Goal: Task Accomplishment & Management: Complete application form

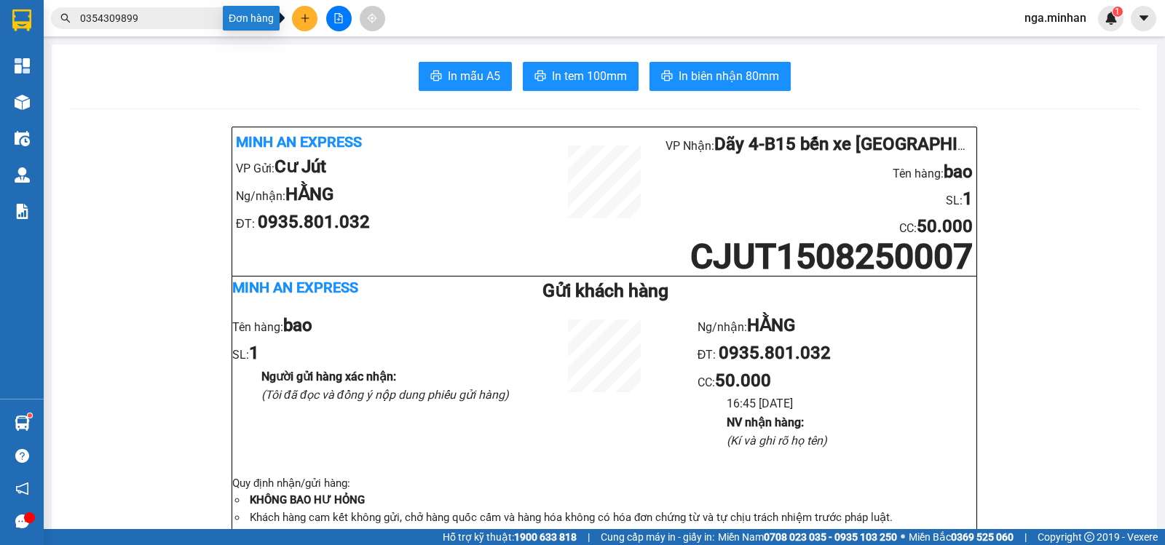
click at [301, 17] on icon "plus" at bounding box center [305, 18] width 10 height 10
click at [379, 63] on div "Tạo đơn hàng" at bounding box center [355, 55] width 109 height 28
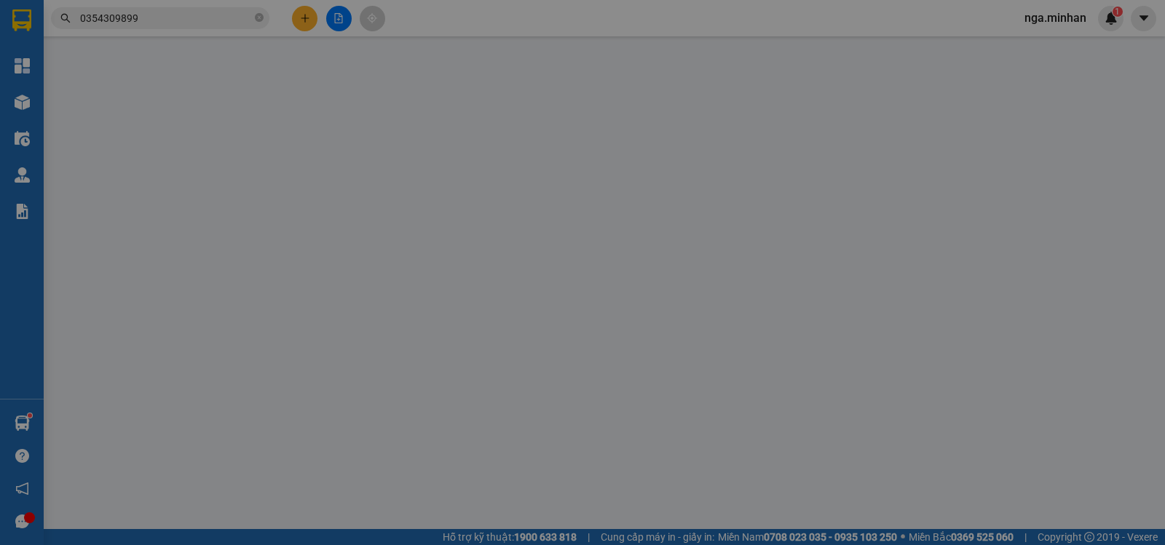
click at [379, 63] on div "Gói vận chuyển * Tiêu chuẩn Gán nhãn Nhãn" at bounding box center [605, 77] width 1030 height 51
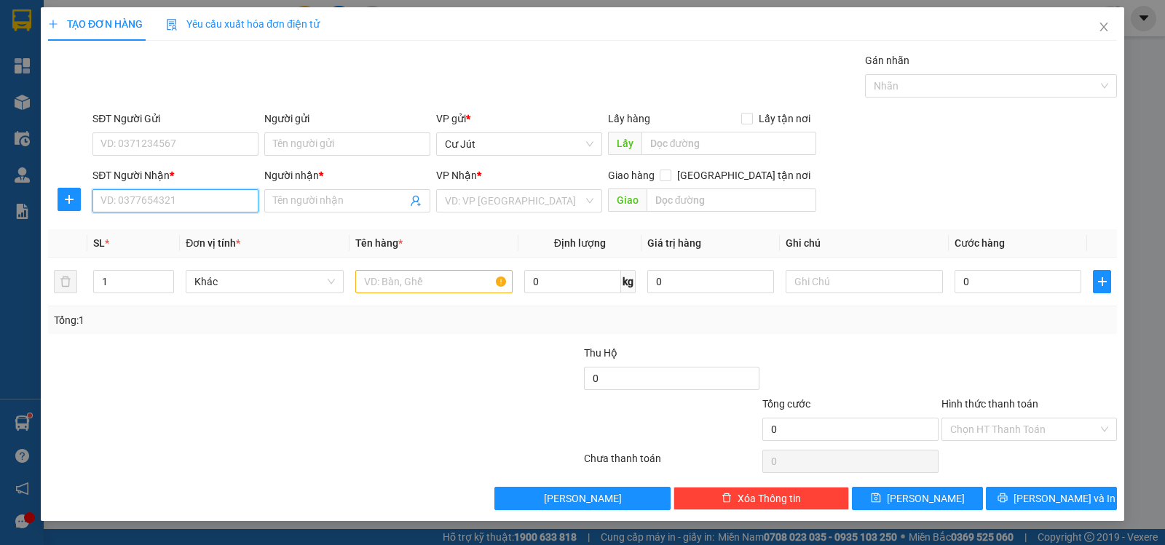
click at [199, 197] on input "SĐT Người Nhận *" at bounding box center [175, 200] width 166 height 23
click at [221, 197] on input "SĐT Người Nhận *" at bounding box center [175, 200] width 166 height 23
click at [344, 207] on input "Người nhận *" at bounding box center [340, 201] width 134 height 16
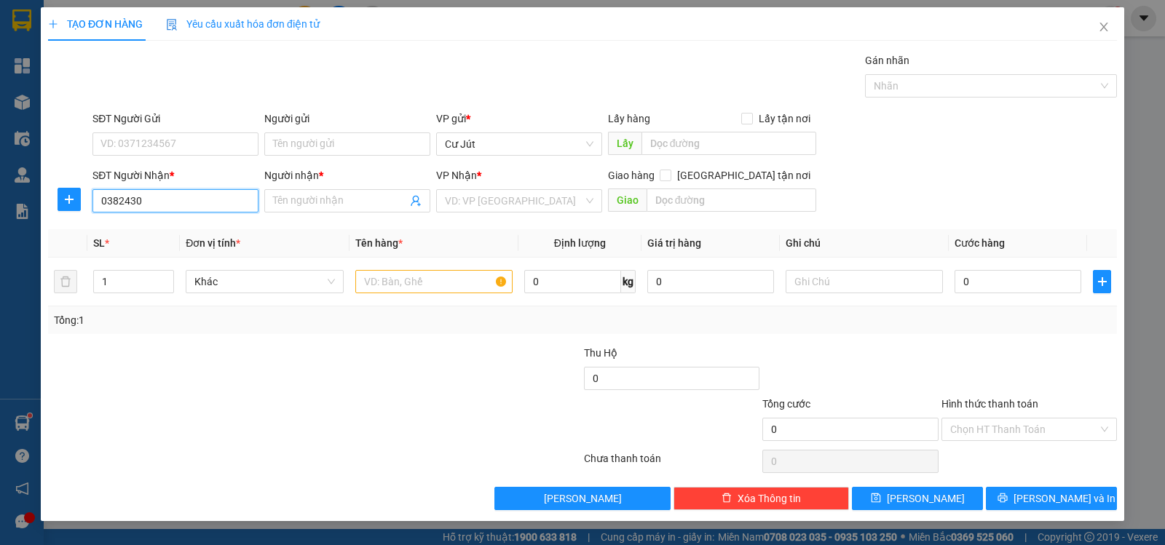
click at [162, 202] on input "0382430" at bounding box center [175, 200] width 166 height 23
type input "0382430922"
drag, startPoint x: 366, startPoint y: 197, endPoint x: 349, endPoint y: 203, distance: 17.7
click at [351, 202] on input "Người nhận *" at bounding box center [340, 201] width 134 height 16
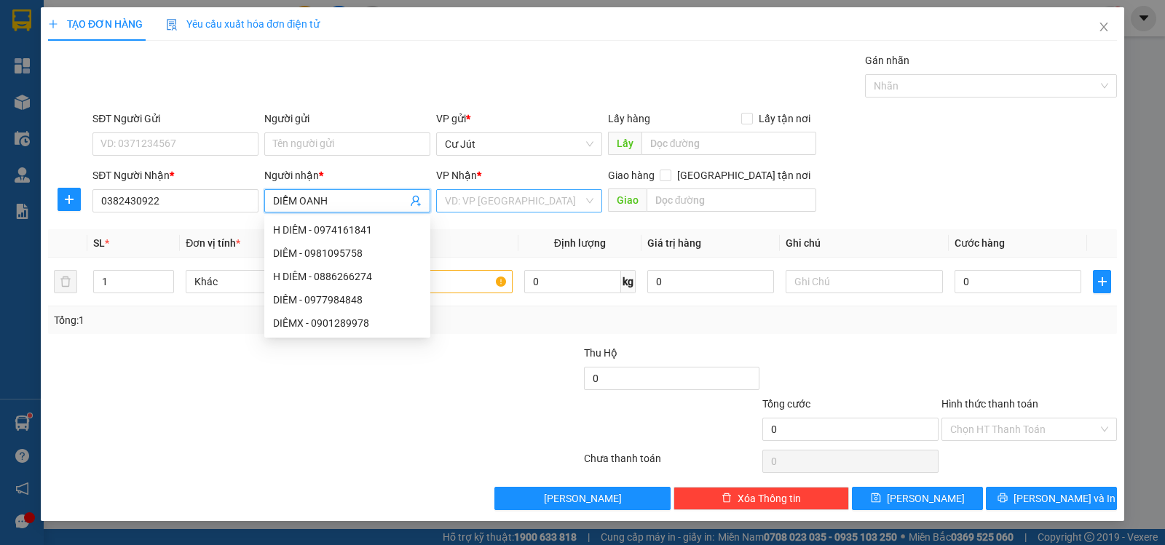
type input "DIỄM OANH"
click at [497, 210] on input "search" at bounding box center [514, 201] width 138 height 22
click at [542, 194] on input "search" at bounding box center [514, 201] width 138 height 22
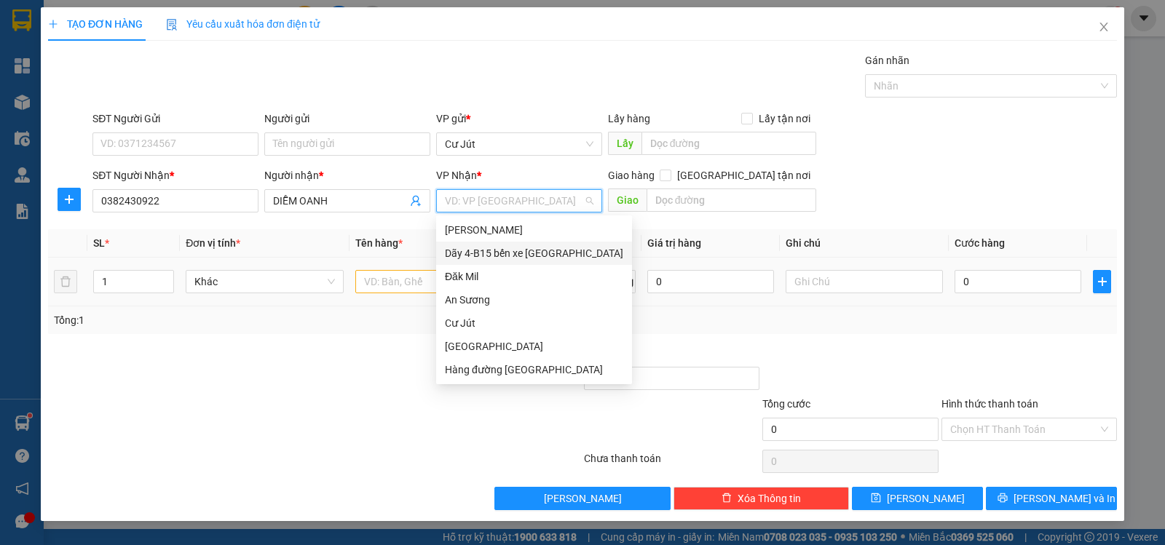
drag, startPoint x: 537, startPoint y: 256, endPoint x: 522, endPoint y: 263, distance: 16.6
click at [522, 263] on div "Dãy 4-B15 bến xe [GEOGRAPHIC_DATA]" at bounding box center [534, 253] width 196 height 23
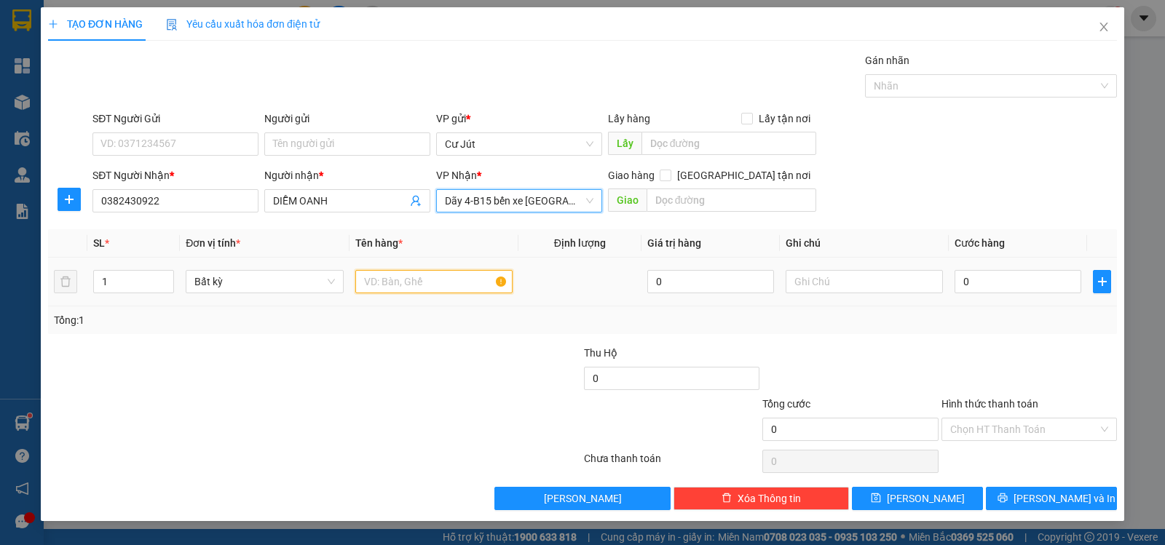
click at [445, 287] on input "text" at bounding box center [433, 281] width 157 height 23
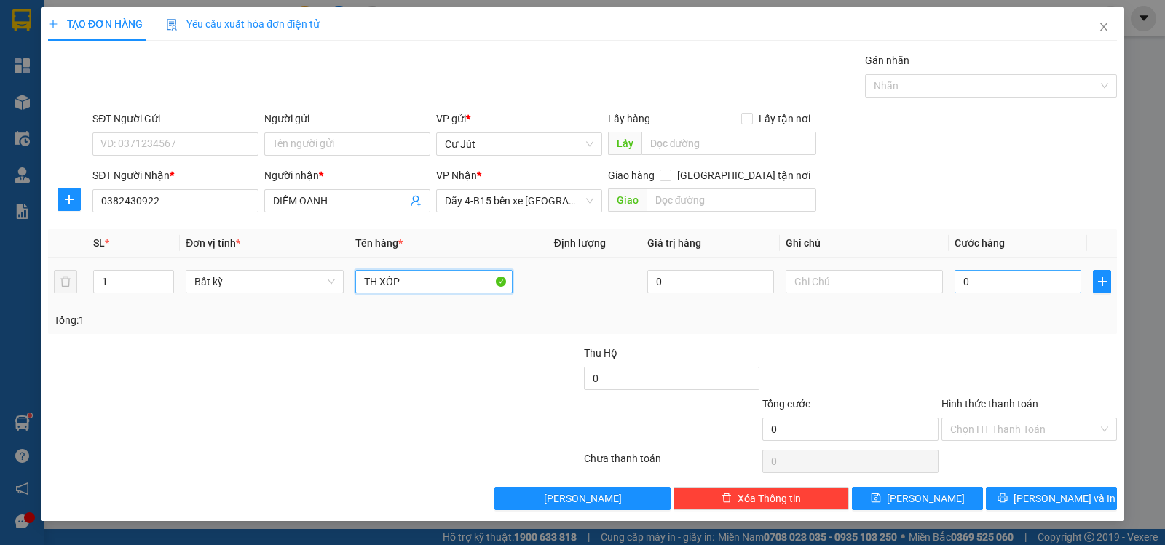
type input "TH XỐP"
click at [992, 274] on input "0" at bounding box center [1017, 281] width 127 height 23
type input "50"
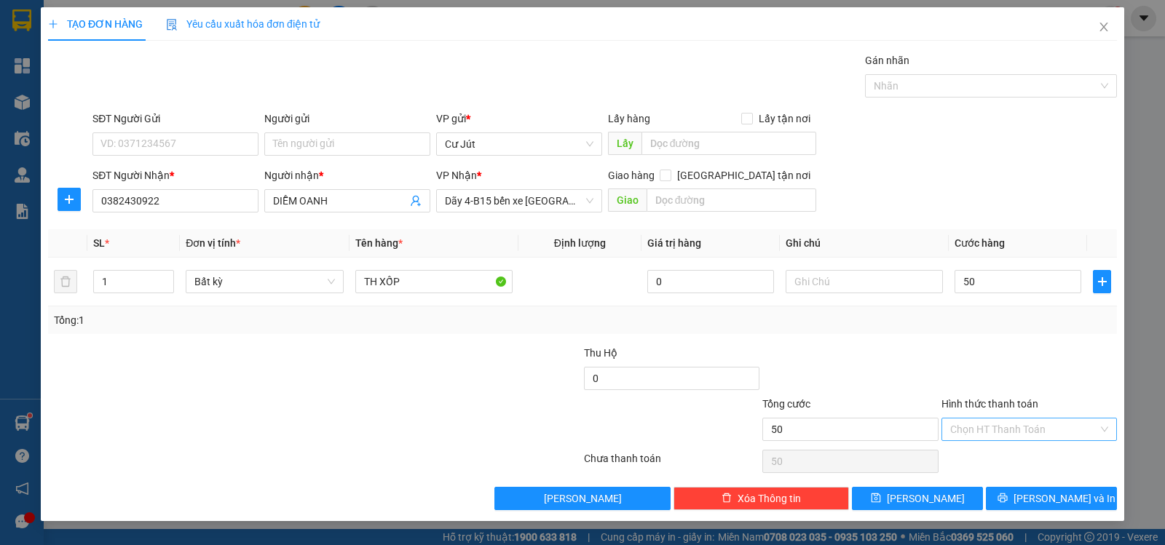
type input "50.000"
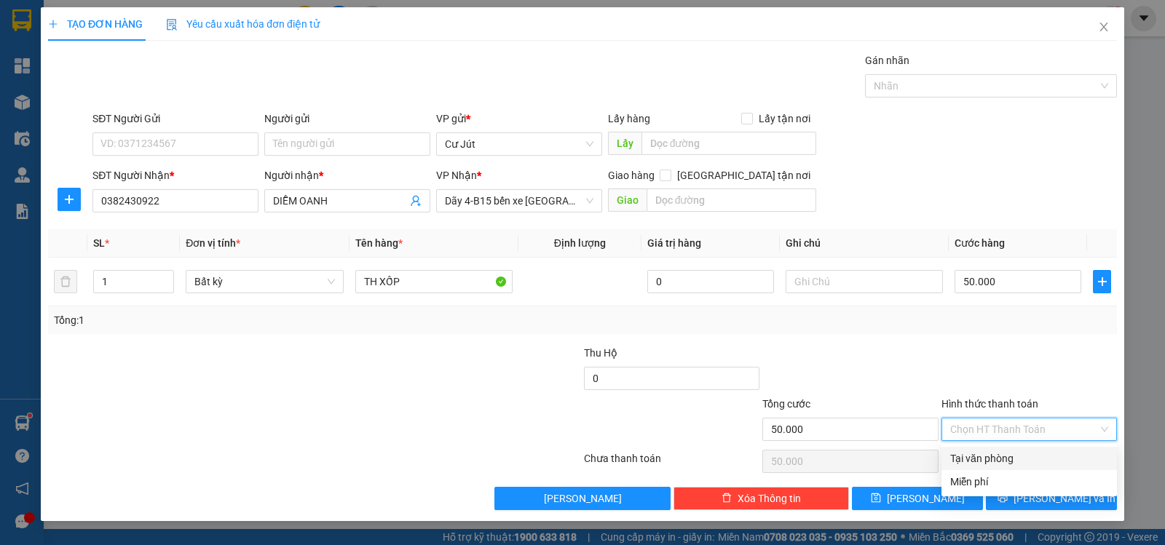
click at [1024, 427] on input "Hình thức thanh toán" at bounding box center [1024, 430] width 148 height 22
drag, startPoint x: 1029, startPoint y: 459, endPoint x: 1061, endPoint y: 509, distance: 59.0
click at [1028, 460] on div "Tại văn phòng" at bounding box center [1029, 459] width 158 height 16
type input "0"
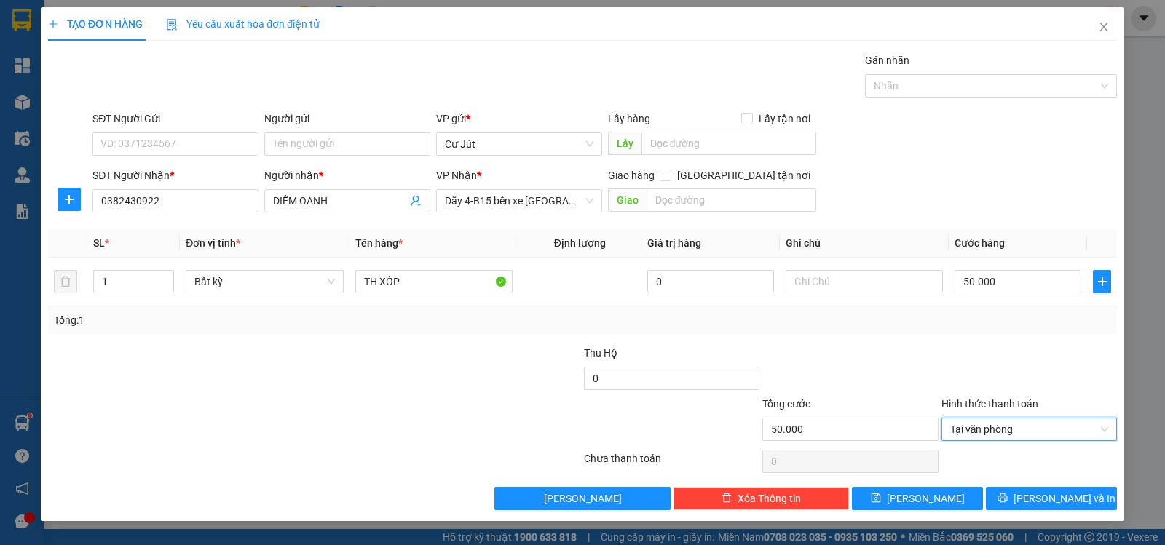
click at [1078, 521] on div "TẠO ĐƠN HÀNG Yêu cầu xuất hóa đơn điện tử Transit Pickup Surcharge Ids Transit …" at bounding box center [582, 272] width 1165 height 545
click at [1073, 496] on span "[PERSON_NAME] và In" at bounding box center [1064, 499] width 102 height 16
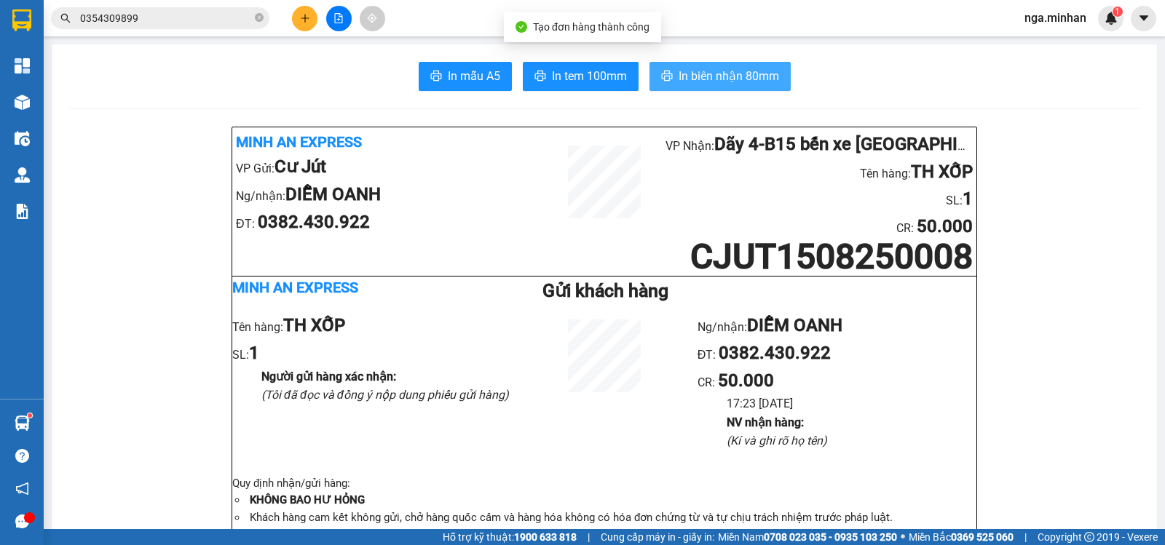
click at [711, 74] on span "In biên nhận 80mm" at bounding box center [729, 76] width 100 height 18
click at [758, 75] on span "In biên nhận 80mm" at bounding box center [729, 76] width 100 height 18
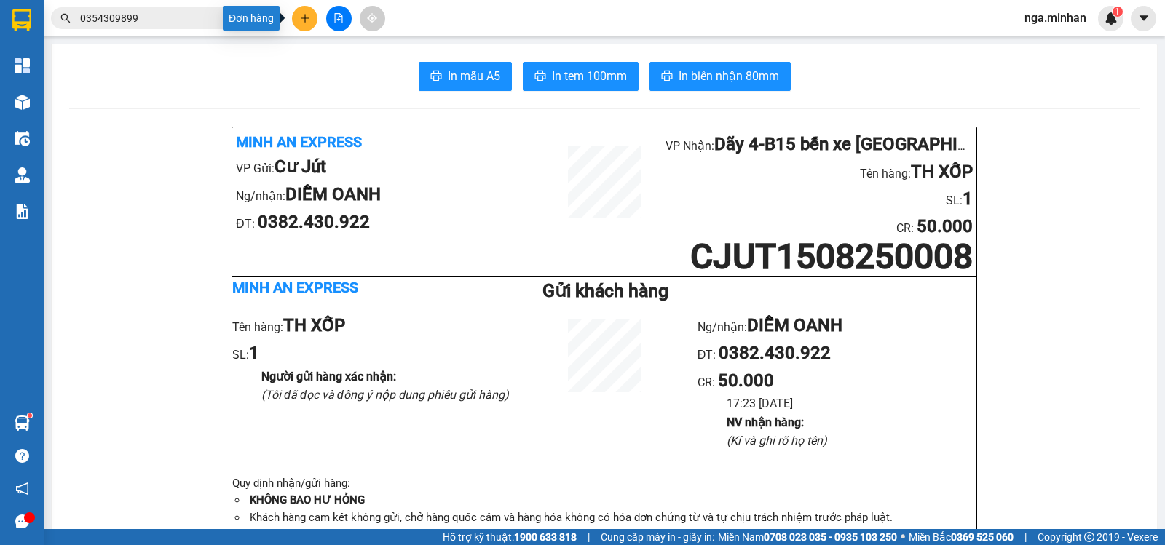
click at [305, 23] on button at bounding box center [304, 18] width 25 height 25
click at [338, 58] on div "Tạo đơn hàng" at bounding box center [362, 55] width 63 height 16
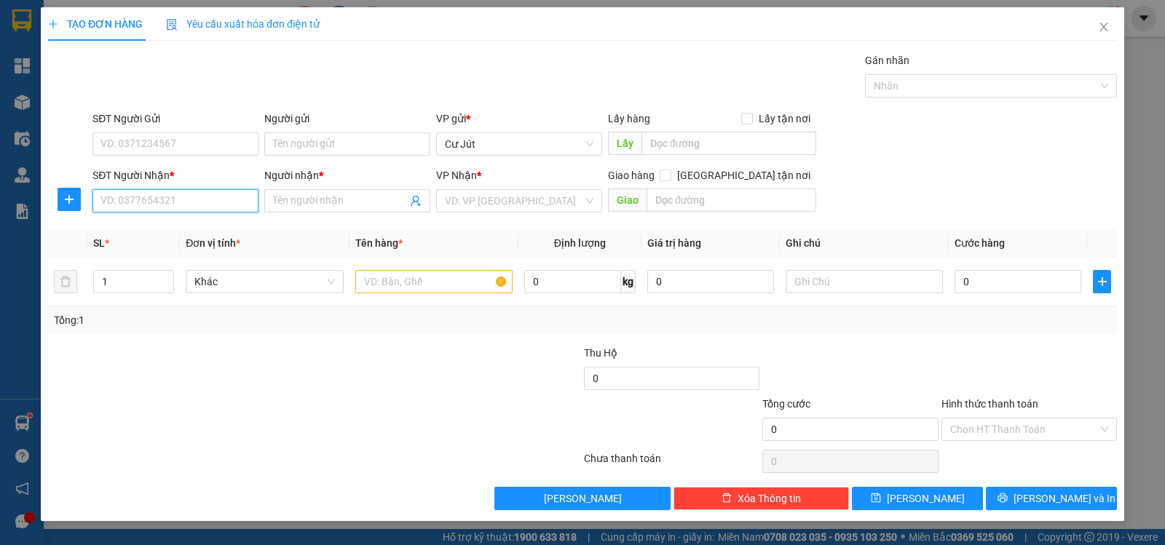
click at [209, 199] on input "SĐT Người Nhận *" at bounding box center [175, 200] width 166 height 23
click at [130, 234] on div "0769955055 - ĐÀO" at bounding box center [175, 230] width 149 height 16
type input "0769955055"
type input "ĐÀO"
checkbox input "true"
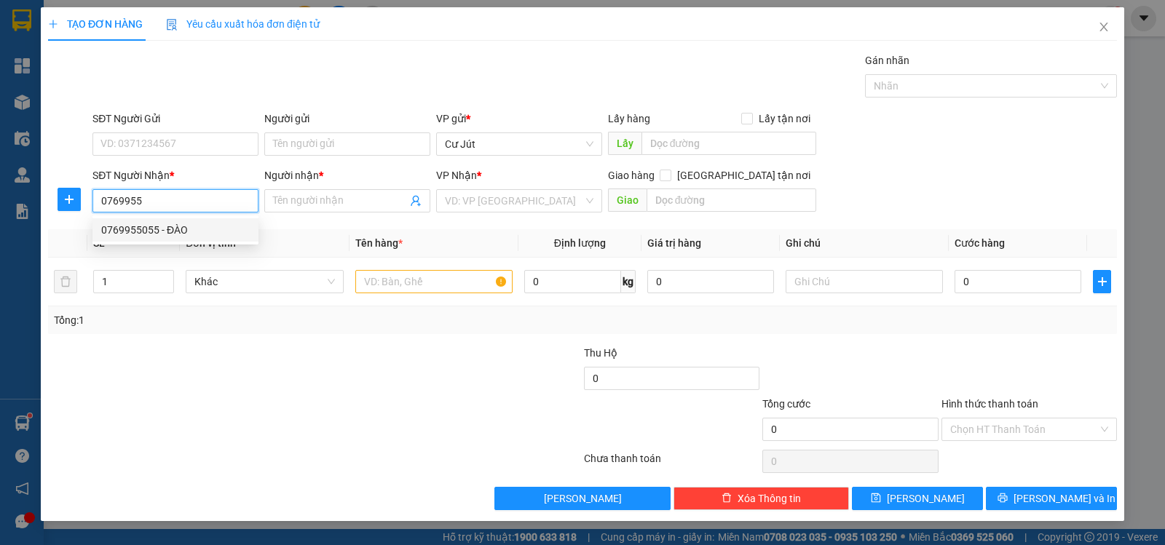
type input "56/25 đình phong phú, [GEOGRAPHIC_DATA] - q9"
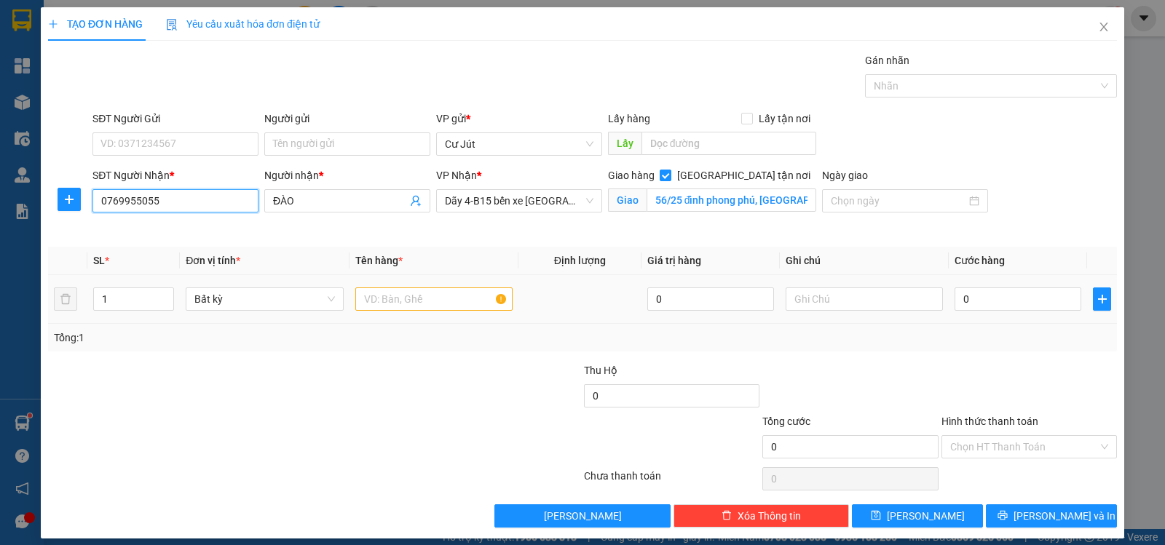
type input "0769955055"
click at [433, 301] on input "text" at bounding box center [433, 299] width 157 height 23
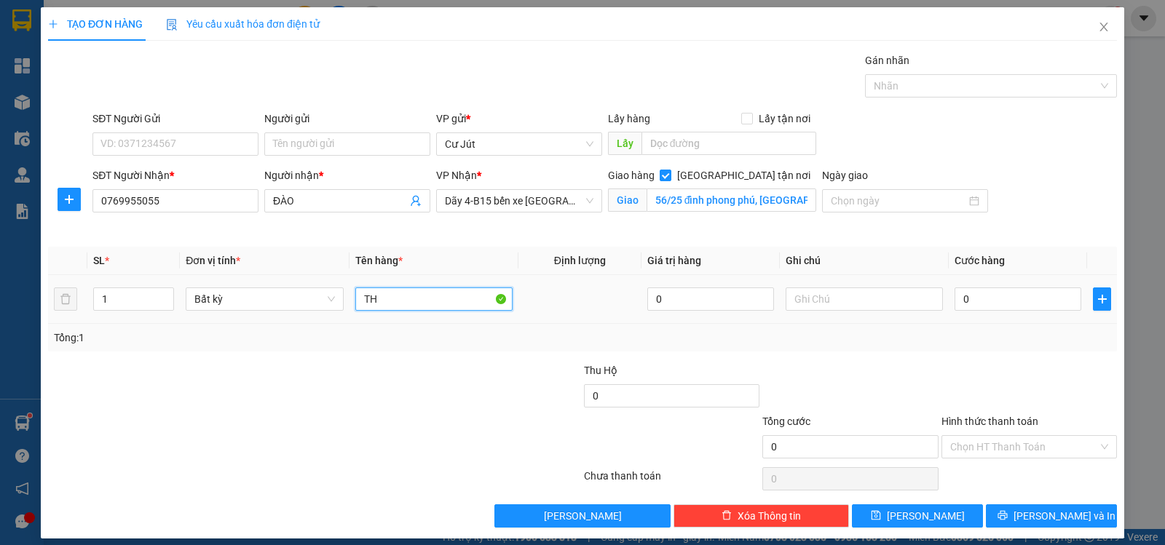
type input "T"
type input "BAO"
click at [1015, 299] on input "0" at bounding box center [1017, 299] width 127 height 23
type input "5"
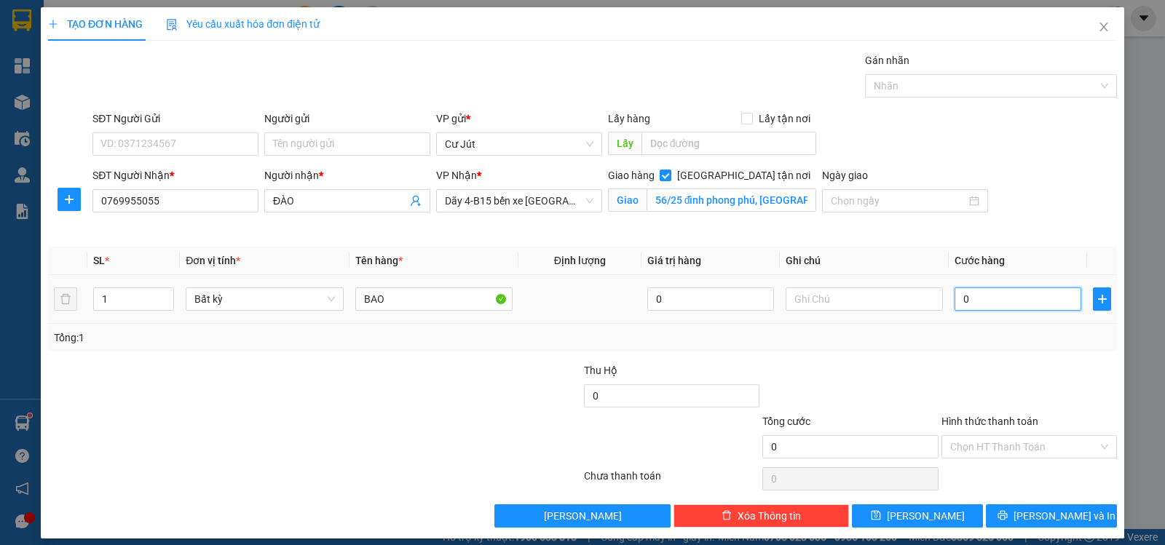
type input "5"
type input "50"
type input "50.000"
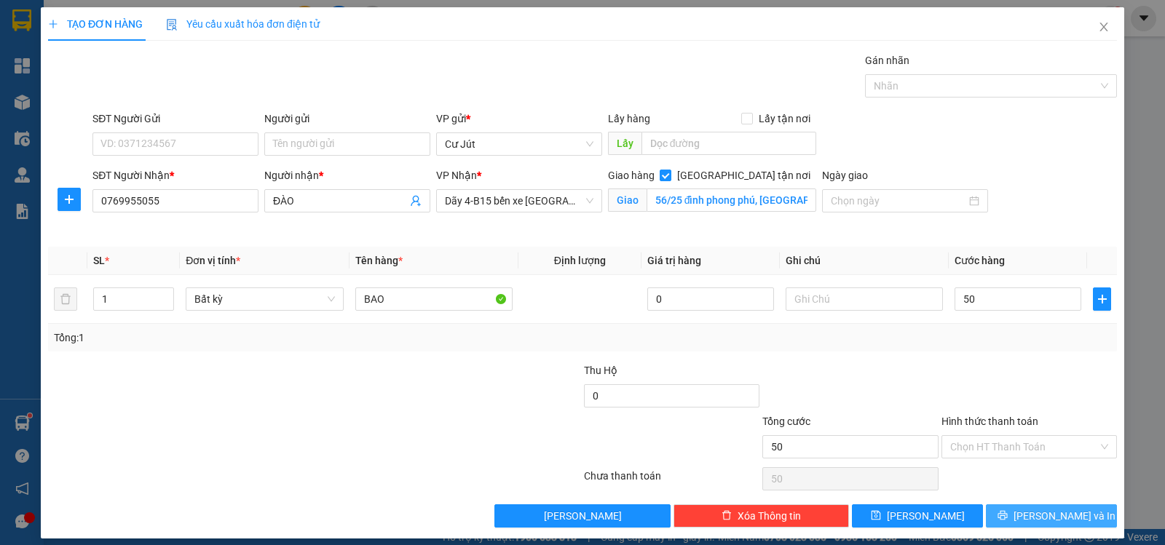
type input "50.000"
click at [1027, 513] on button "[PERSON_NAME] và In" at bounding box center [1051, 516] width 131 height 23
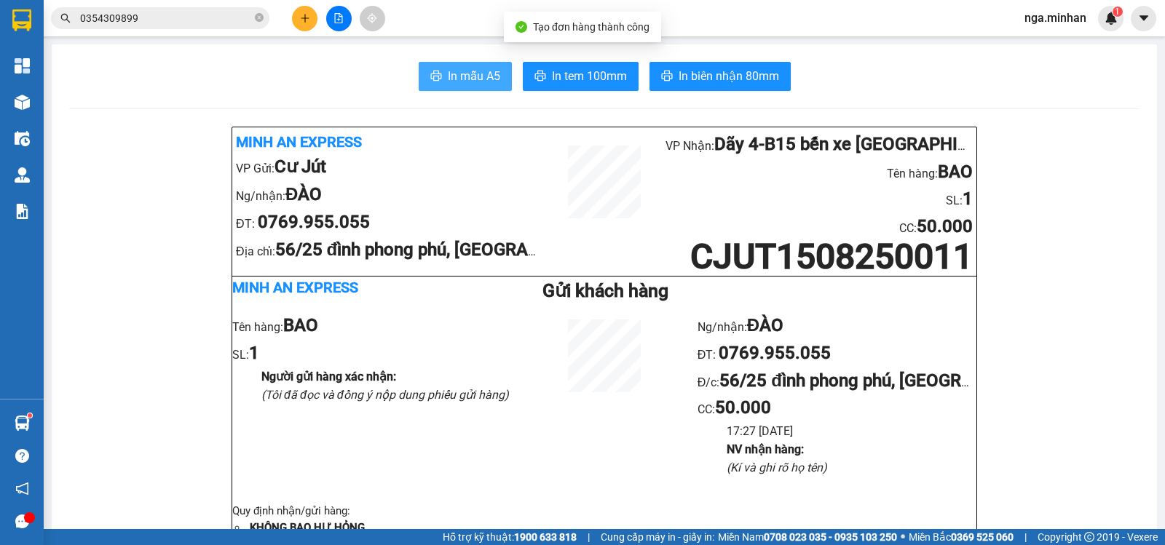
click at [483, 82] on span "In mẫu A5" at bounding box center [474, 76] width 52 height 18
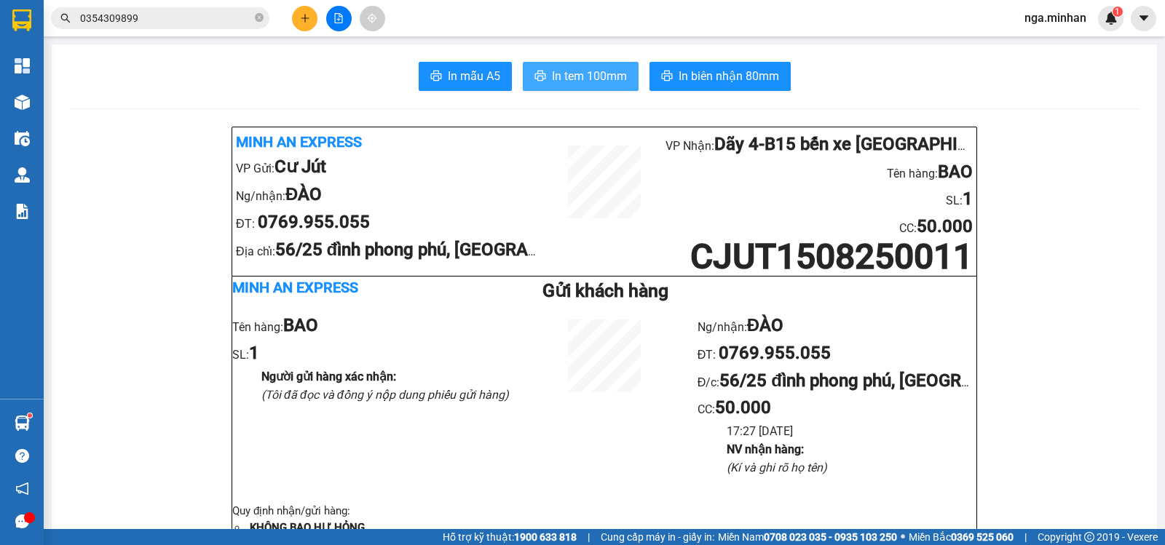
click at [596, 72] on span "In tem 100mm" at bounding box center [589, 76] width 75 height 18
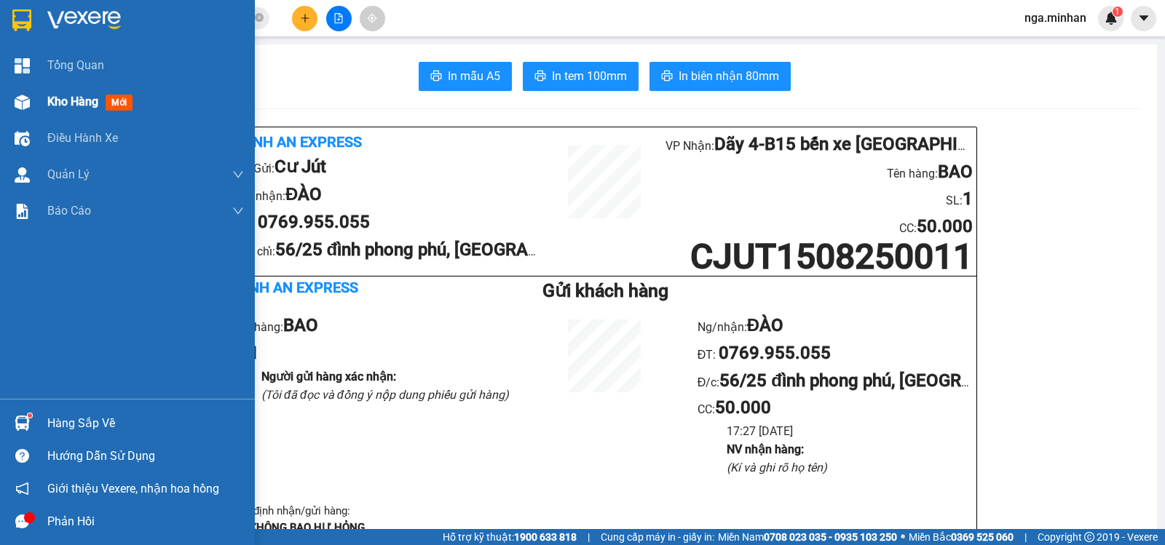
click at [64, 108] on span "Kho hàng" at bounding box center [72, 102] width 51 height 14
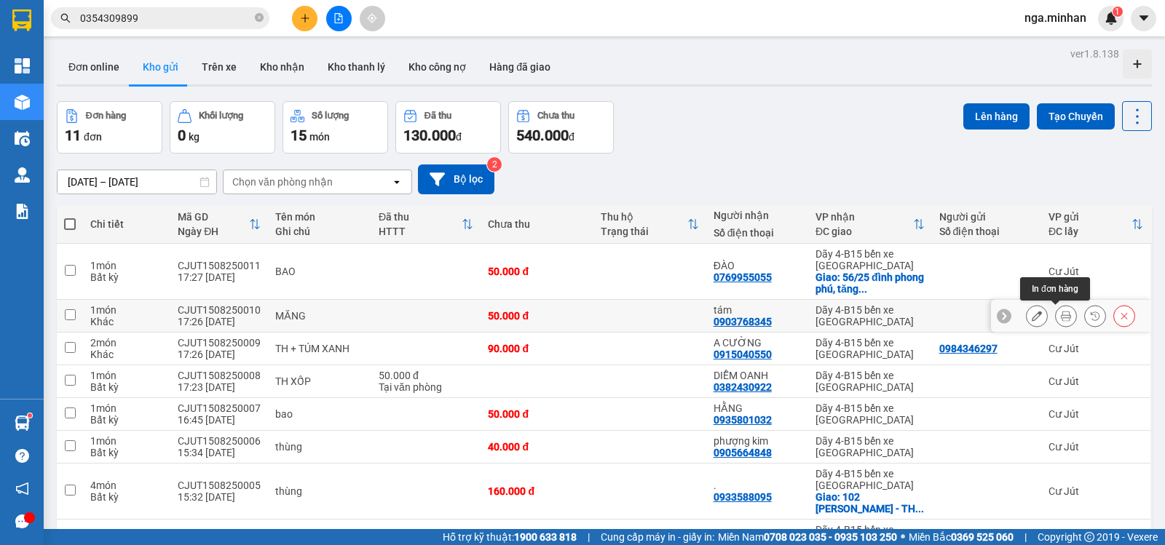
click at [1061, 318] on icon at bounding box center [1066, 316] width 10 height 10
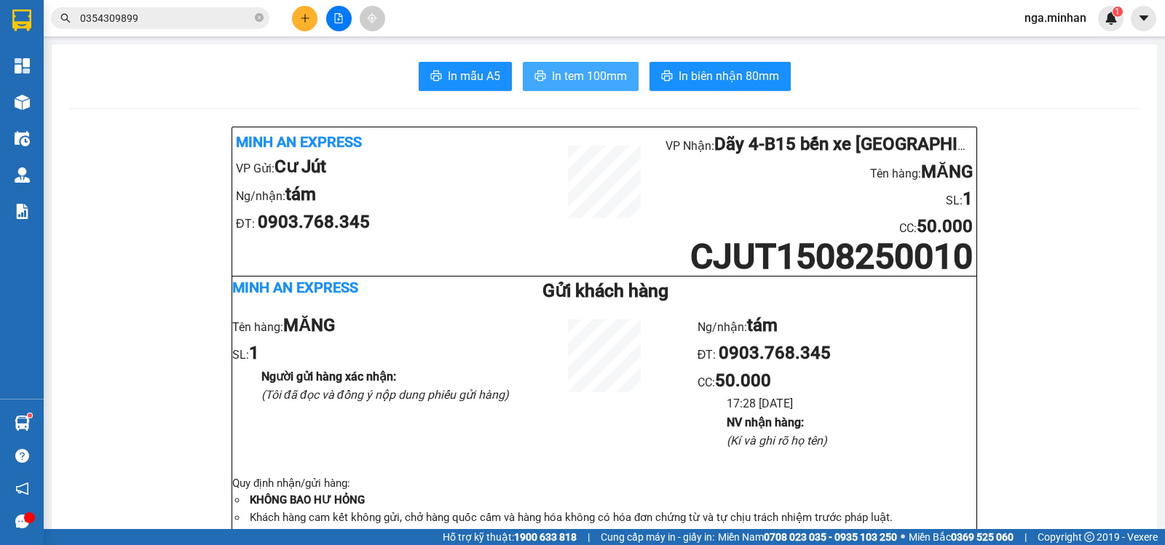
click at [607, 75] on span "In tem 100mm" at bounding box center [589, 76] width 75 height 18
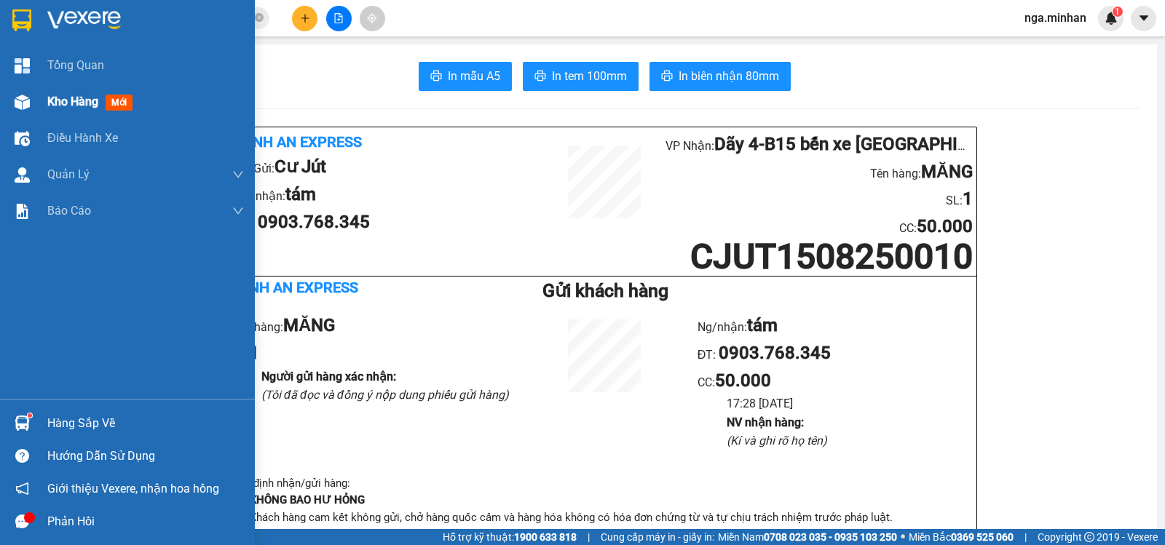
click at [33, 95] on div at bounding box center [21, 102] width 25 height 25
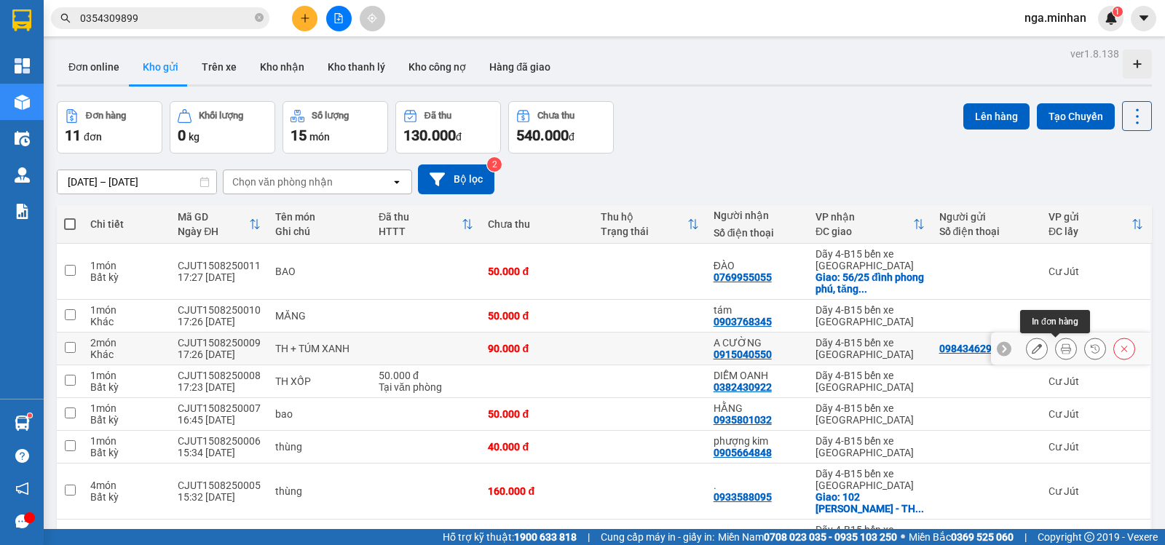
click at [1061, 352] on icon at bounding box center [1066, 349] width 10 height 10
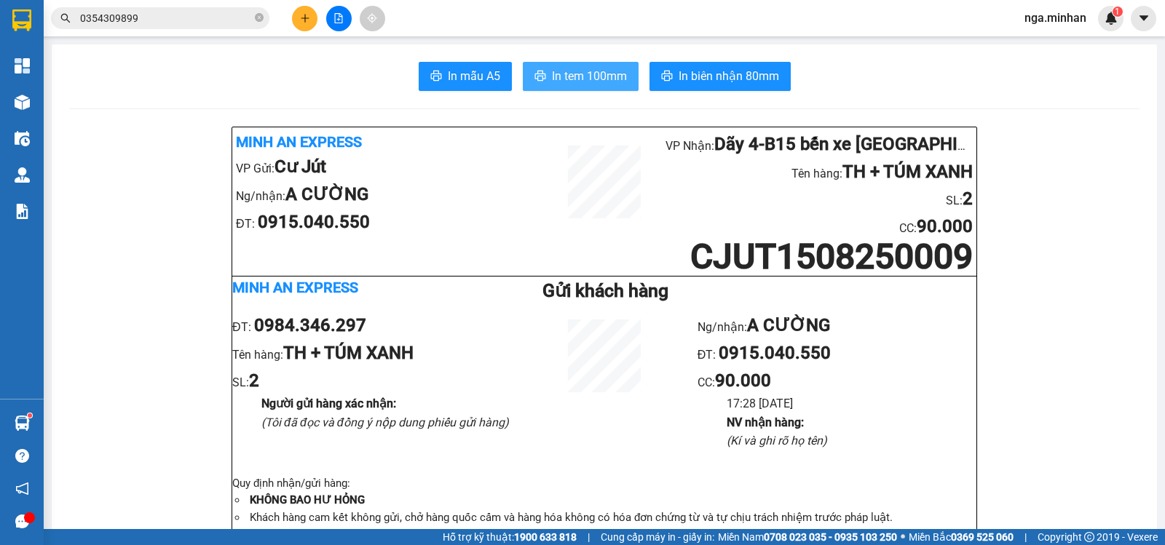
click at [594, 84] on span "In tem 100mm" at bounding box center [589, 76] width 75 height 18
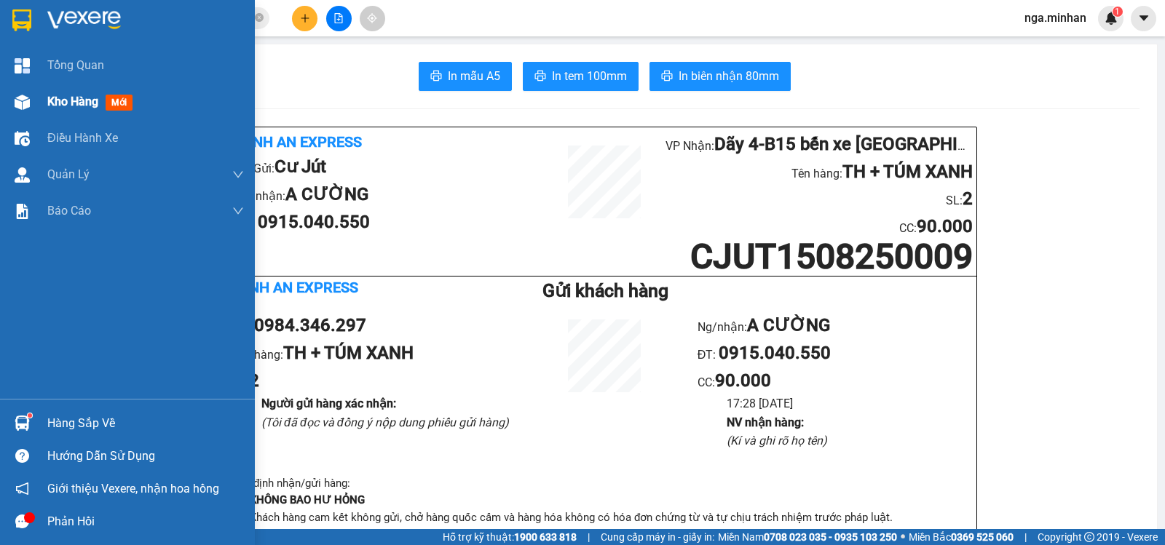
click at [47, 108] on div "Kho hàng mới" at bounding box center [127, 102] width 255 height 36
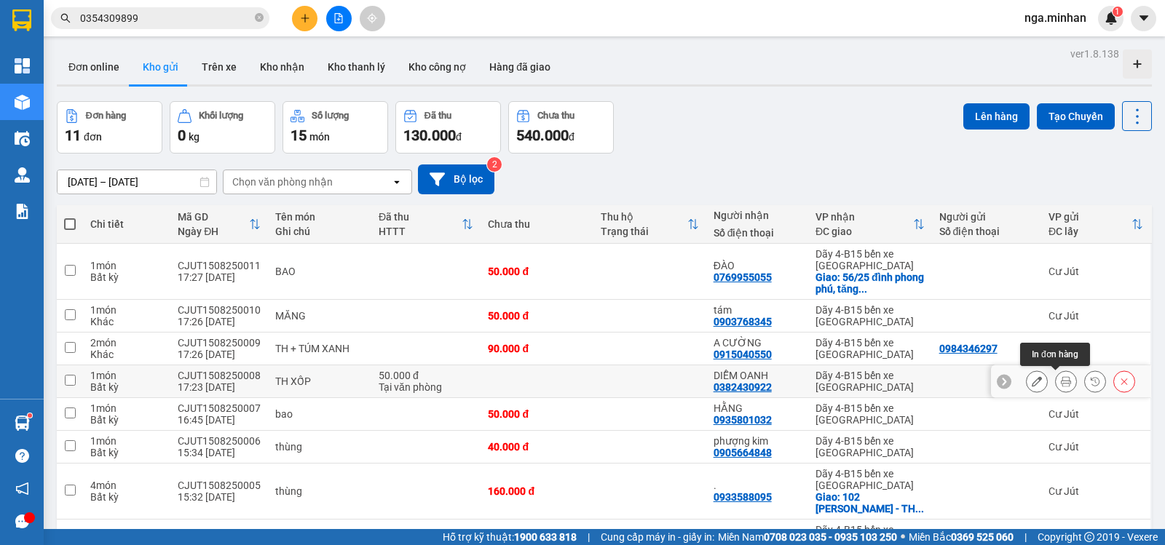
click at [1060, 381] on button at bounding box center [1066, 381] width 20 height 25
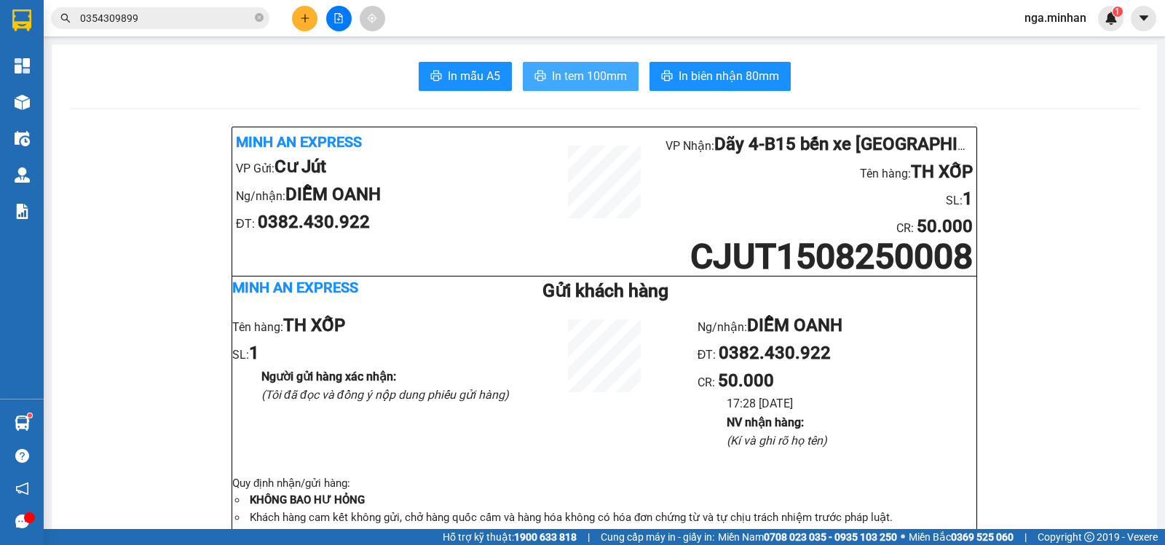
click at [580, 78] on span "In tem 100mm" at bounding box center [589, 76] width 75 height 18
click at [307, 17] on icon "plus" at bounding box center [305, 18] width 10 height 10
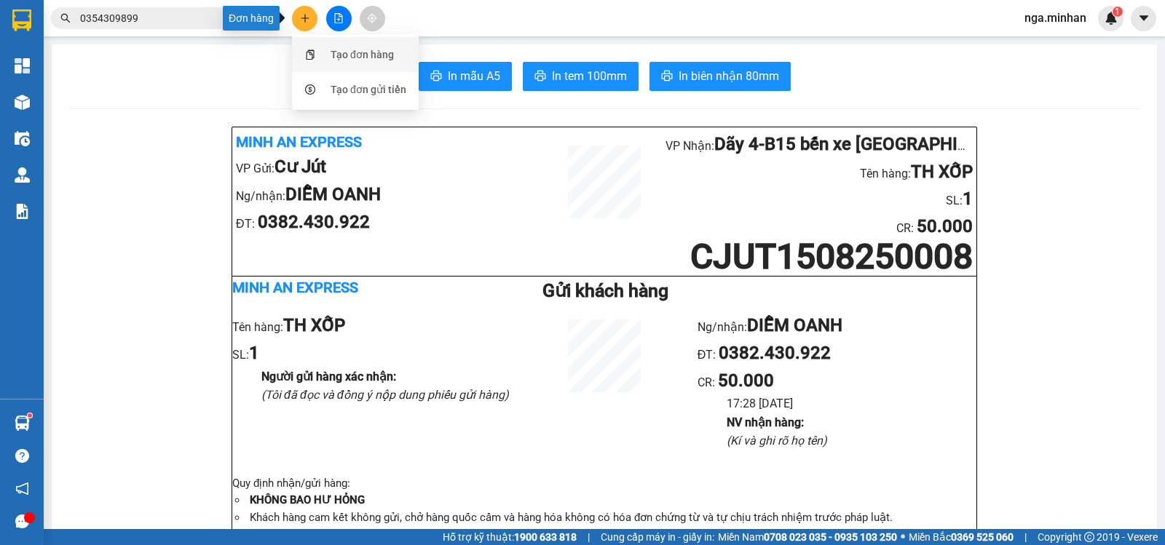
click at [331, 54] on div "Tạo đơn hàng" at bounding box center [362, 55] width 63 height 16
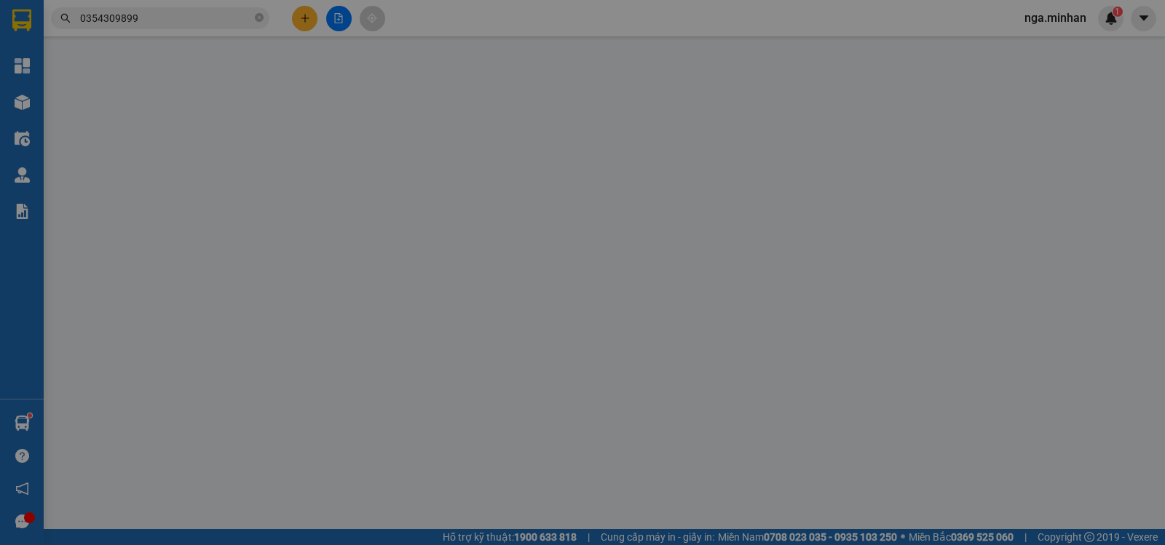
click at [375, 55] on div "Gói vận chuyển * Tiêu chuẩn Gán nhãn Nhãn" at bounding box center [605, 77] width 1030 height 51
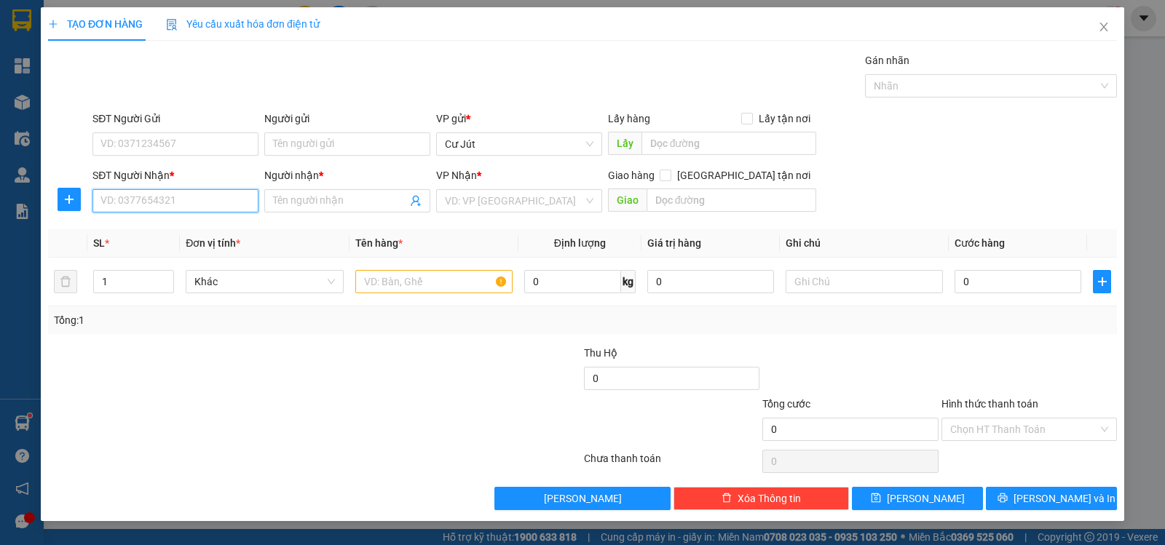
click at [237, 204] on input "SĐT Người Nhận *" at bounding box center [175, 200] width 166 height 23
click at [190, 229] on div "0355221878 - như anh" at bounding box center [175, 230] width 149 height 16
type input "0355221878"
type input "như anh"
type input "0355221878"
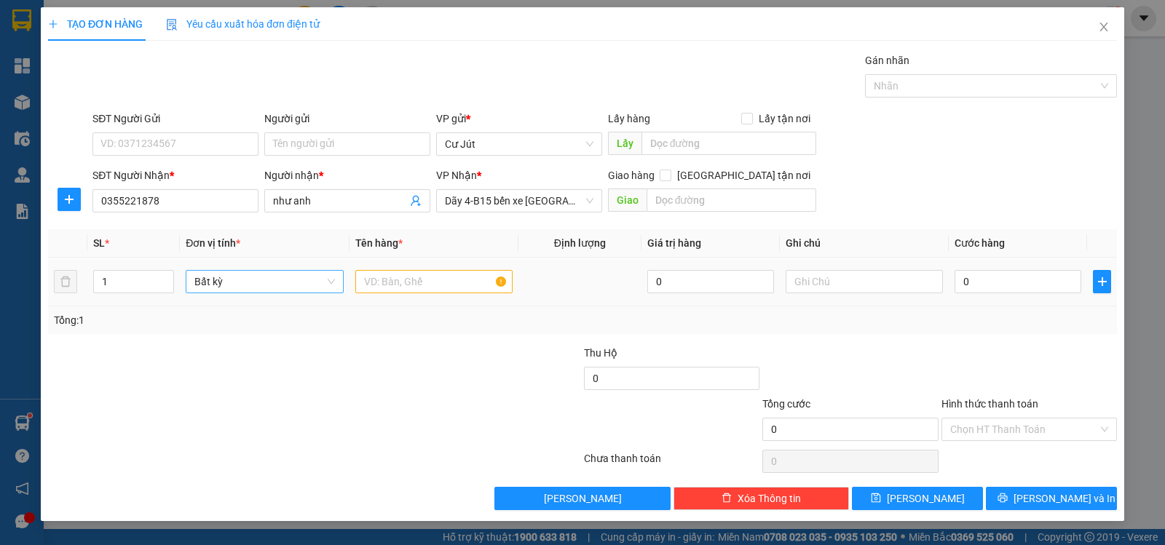
click at [162, 275] on span "up" at bounding box center [166, 277] width 9 height 9
type input "2"
click at [428, 283] on input "text" at bounding box center [433, 281] width 157 height 23
type input "THÙNG"
click at [984, 279] on input "0" at bounding box center [1017, 281] width 127 height 23
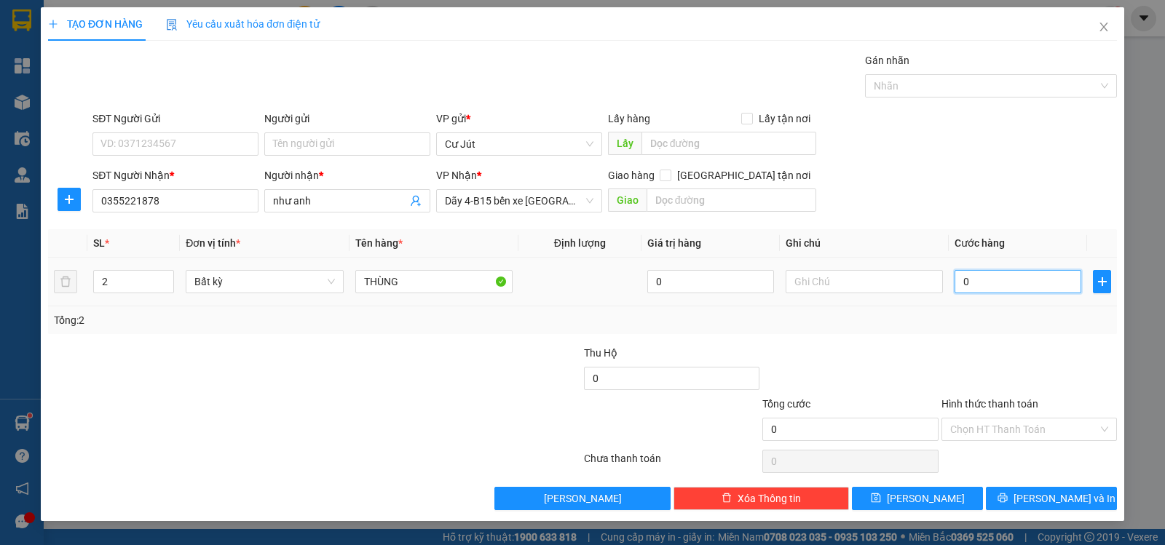
type input "7"
type input "70"
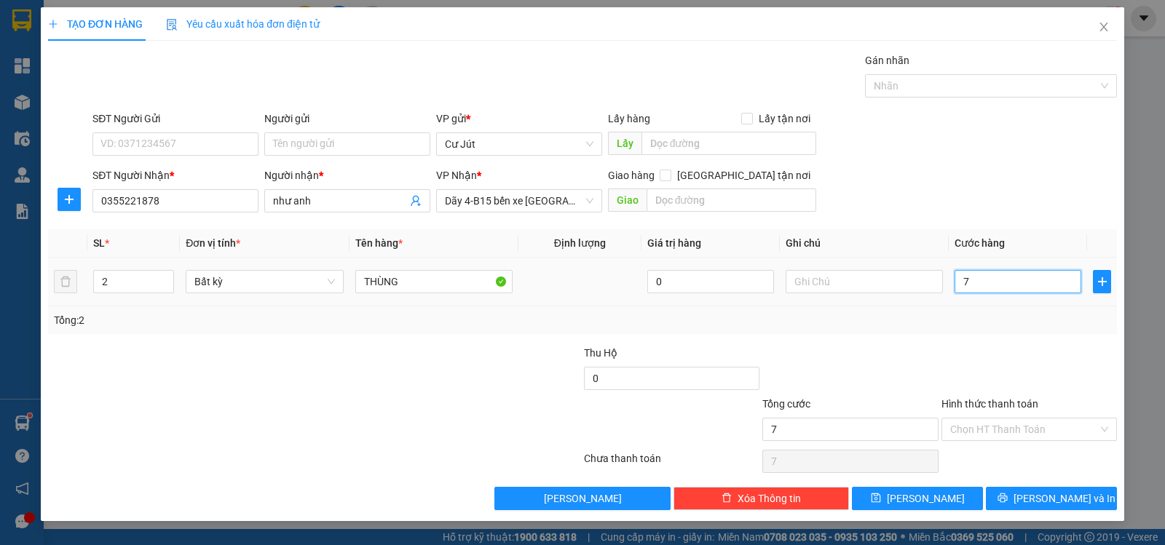
type input "70"
type input "70.000"
click at [1059, 496] on span "[PERSON_NAME] và In" at bounding box center [1064, 499] width 102 height 16
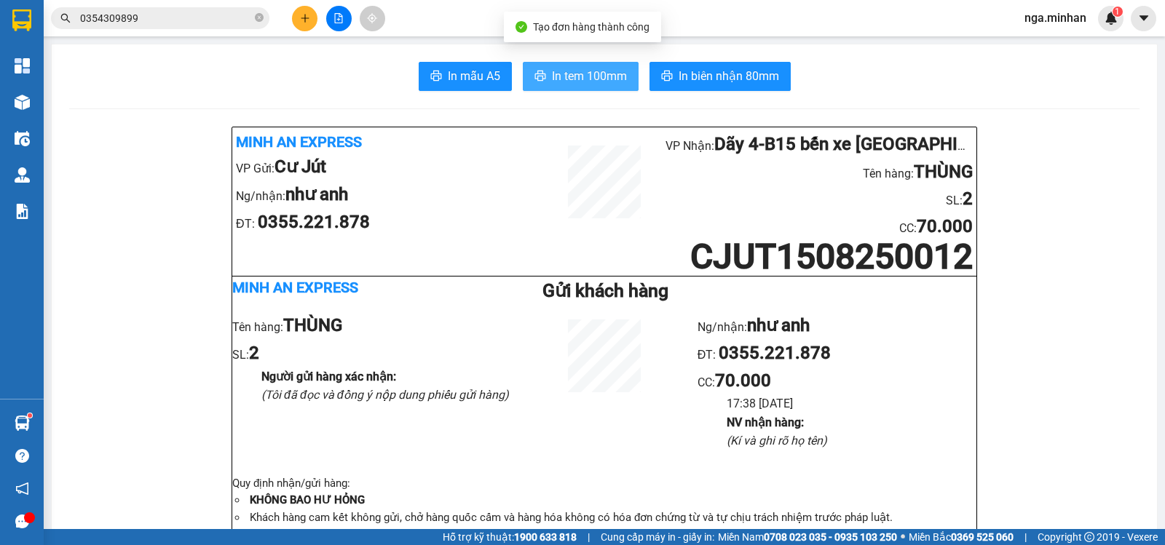
click at [591, 73] on span "In tem 100mm" at bounding box center [589, 76] width 75 height 18
click at [304, 14] on icon "plus" at bounding box center [305, 18] width 10 height 10
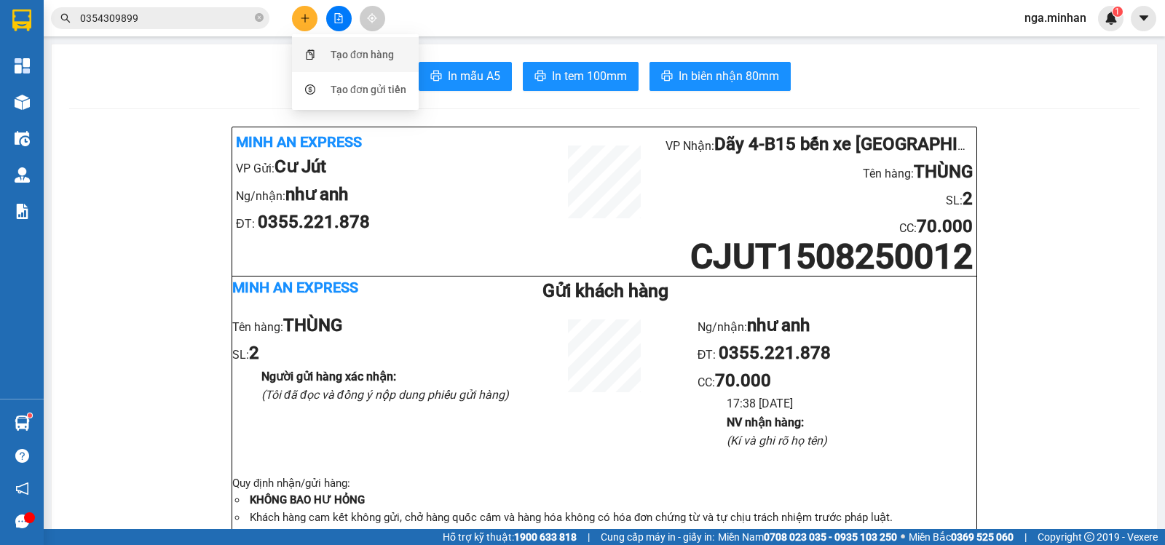
click at [344, 54] on div "Tạo đơn hàng" at bounding box center [362, 55] width 63 height 16
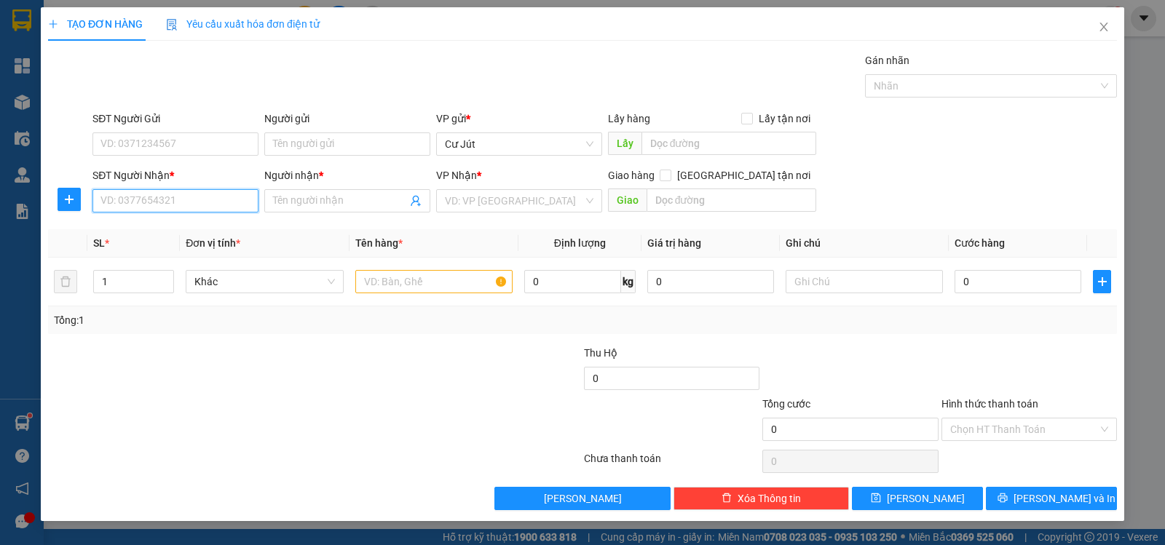
click at [194, 199] on input "SĐT Người Nhận *" at bounding box center [175, 200] width 166 height 23
click at [154, 203] on input "SĐT Người Nhận *" at bounding box center [175, 200] width 166 height 23
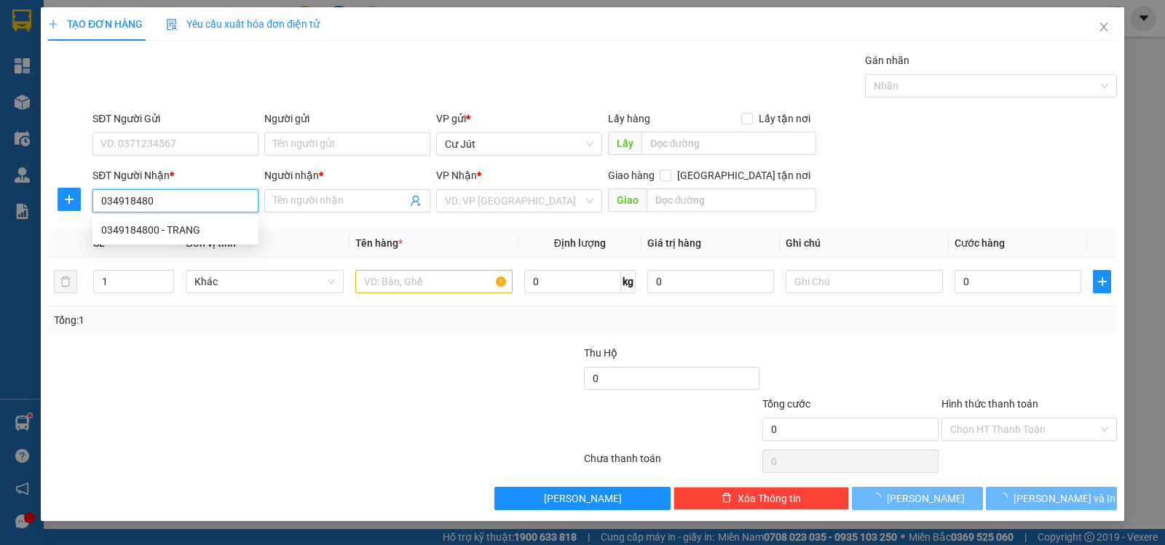
type input "0349184800"
click at [194, 224] on div "0349184800 - TRANG" at bounding box center [175, 230] width 149 height 16
type input "TRANG"
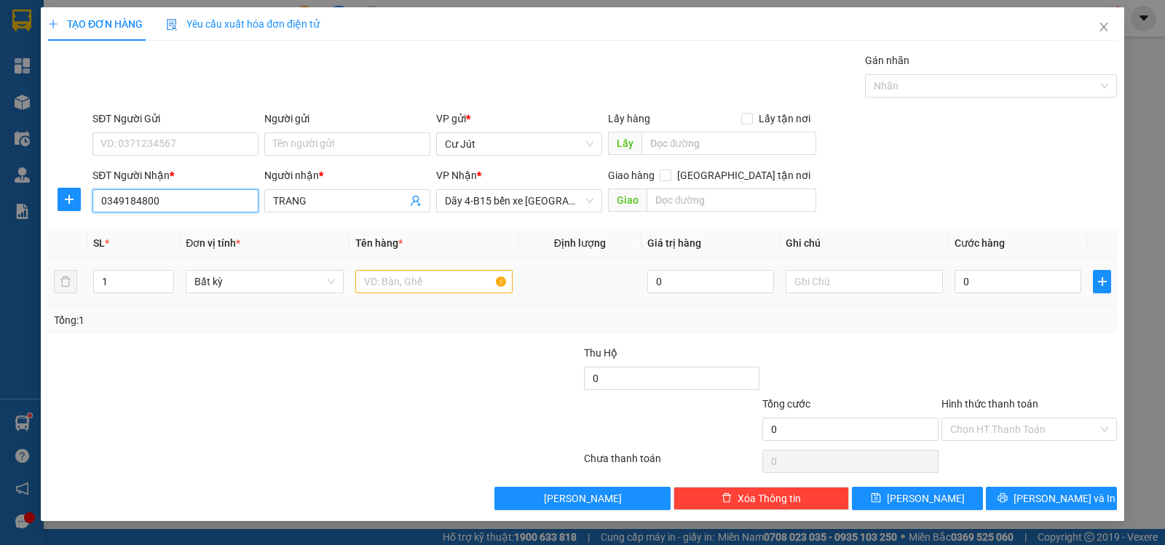
type input "0349184800"
click at [397, 280] on input "text" at bounding box center [433, 281] width 157 height 23
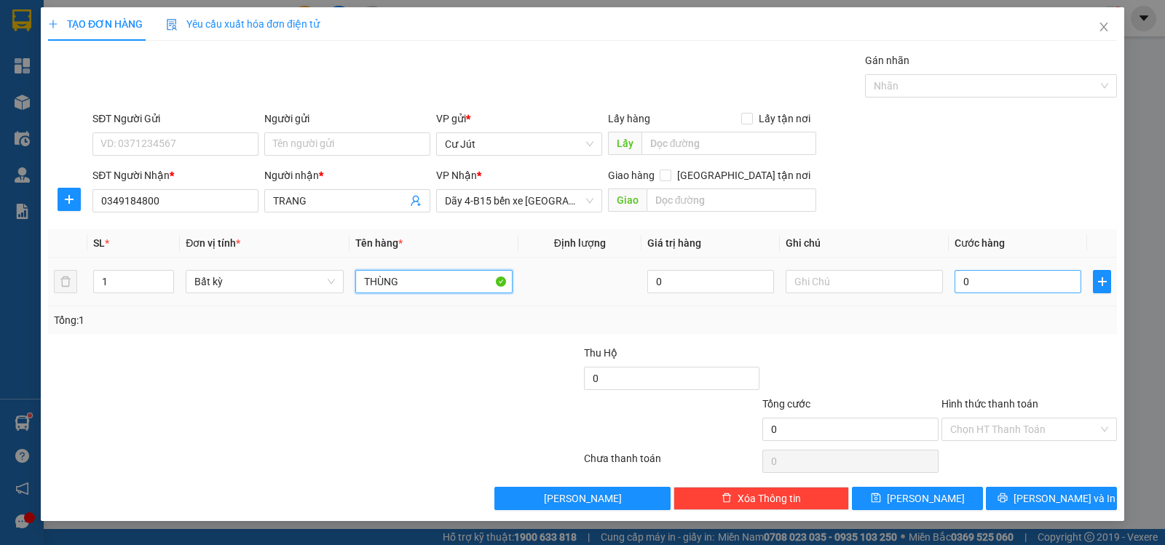
type input "THÙNG"
type input "5"
type input "50"
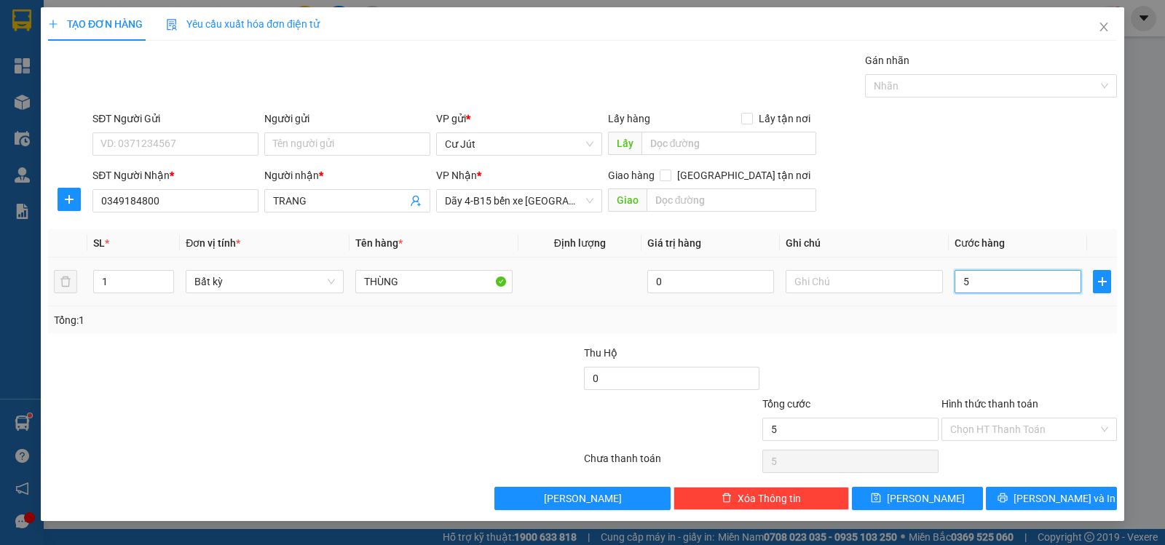
type input "50"
type input "50.000"
click at [1025, 422] on input "Hình thức thanh toán" at bounding box center [1024, 430] width 148 height 22
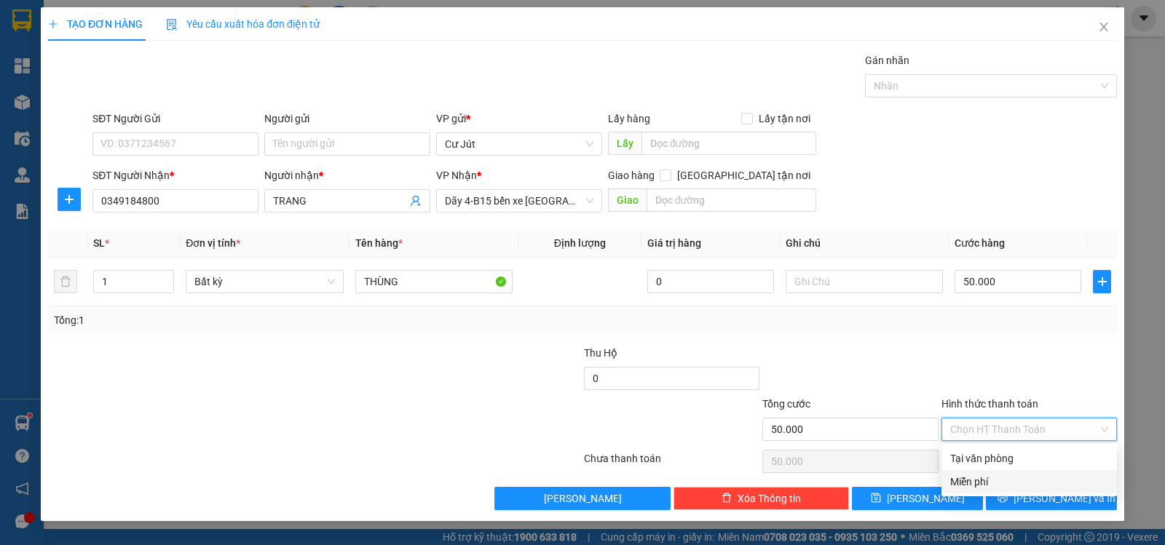
drag, startPoint x: 1029, startPoint y: 475, endPoint x: 1028, endPoint y: 456, distance: 19.7
click at [1028, 460] on div "Tại văn phòng Miễn phí" at bounding box center [1028, 470] width 175 height 47
click at [1028, 456] on div "Tại văn phòng" at bounding box center [1029, 459] width 158 height 16
type input "0"
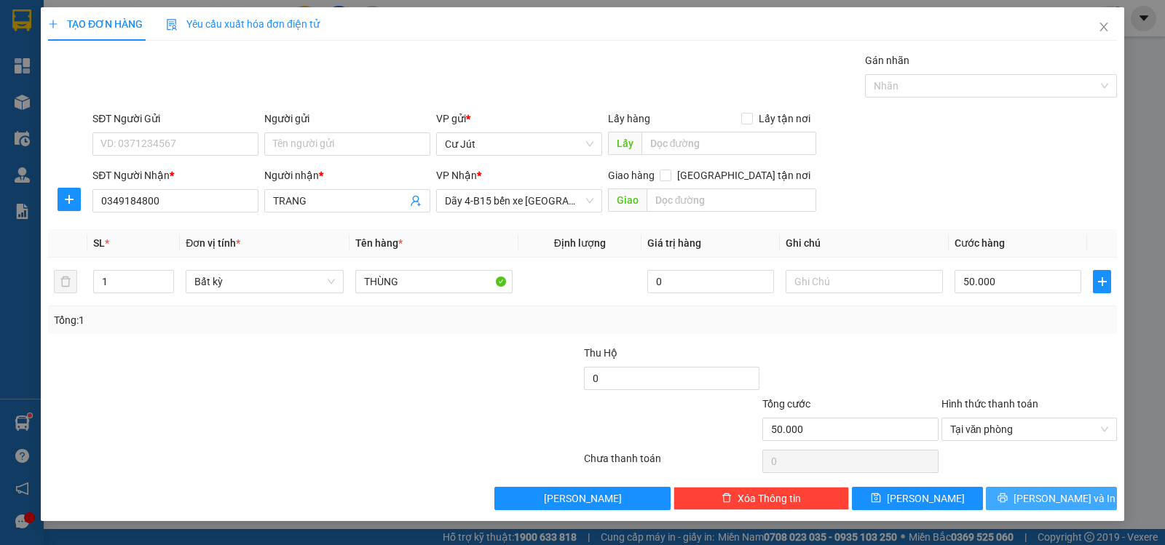
click at [1055, 501] on span "[PERSON_NAME] và In" at bounding box center [1064, 499] width 102 height 16
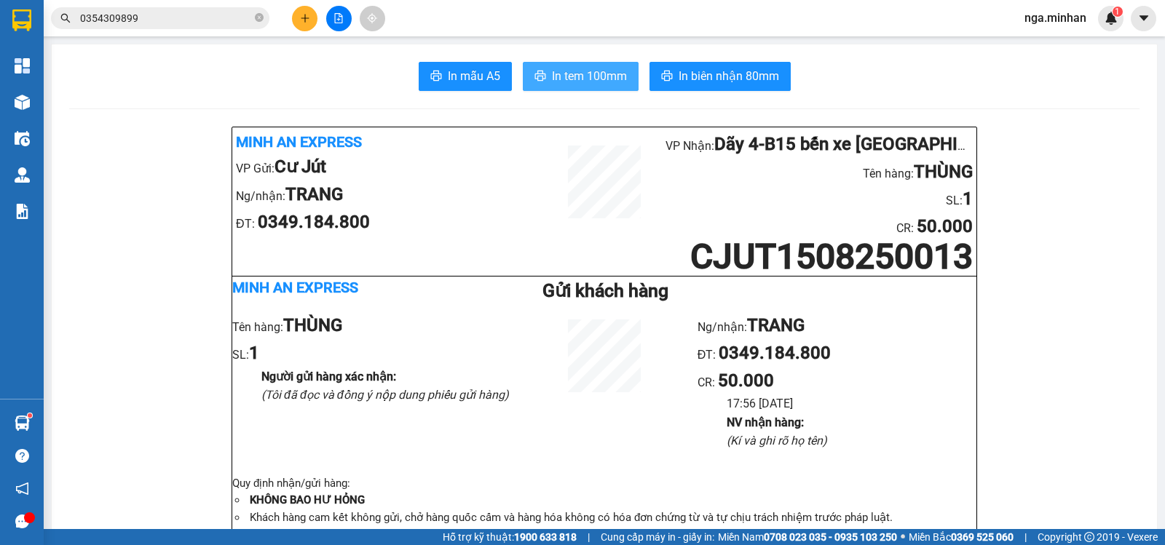
click at [577, 62] on button "In tem 100mm" at bounding box center [581, 76] width 116 height 29
click at [307, 20] on icon "plus" at bounding box center [305, 18] width 10 height 10
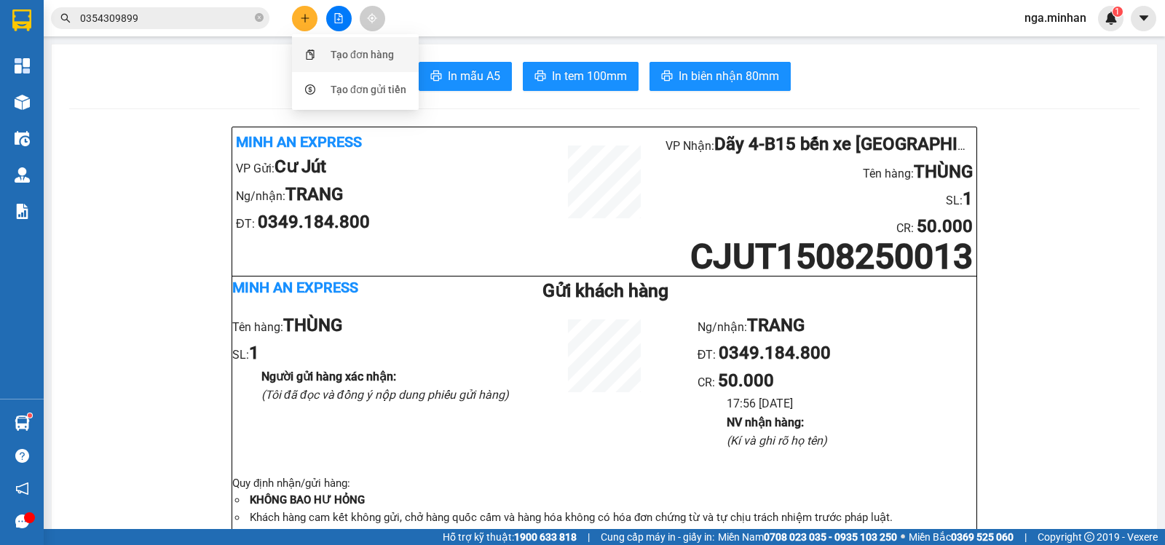
click at [367, 55] on div "Tạo đơn hàng" at bounding box center [362, 55] width 63 height 16
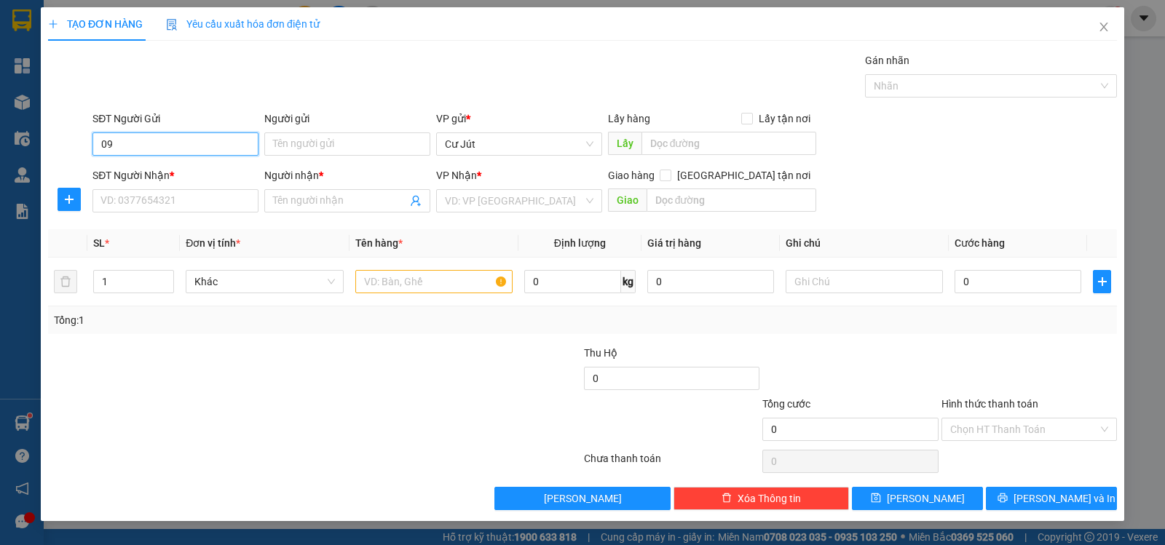
type input "0"
click at [248, 196] on input "SĐT Người Nhận *" at bounding box center [175, 200] width 166 height 23
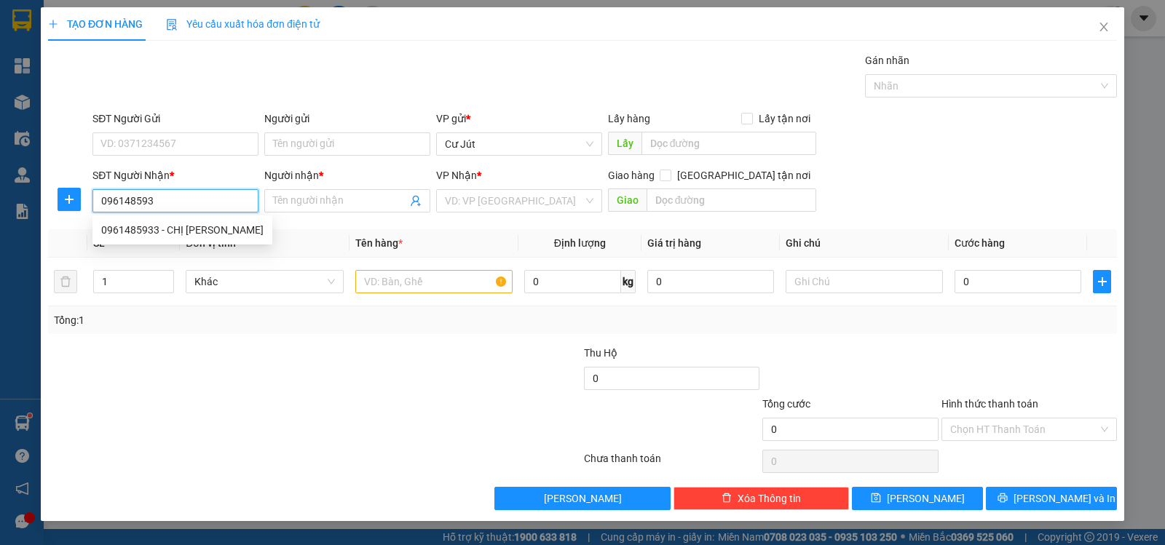
type input "0961485933"
click at [175, 228] on div "0961485933 - CHỊ [PERSON_NAME]" at bounding box center [182, 230] width 162 height 16
type input "CHỊ [PERSON_NAME]"
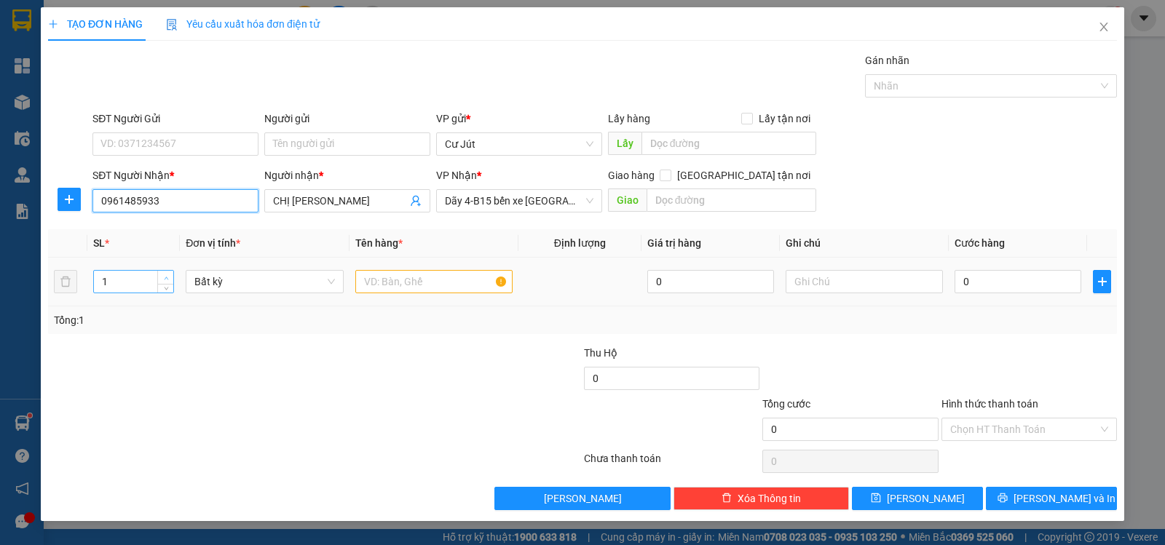
type input "0961485933"
type input "2"
drag, startPoint x: 169, startPoint y: 272, endPoint x: 210, endPoint y: 258, distance: 43.3
click at [167, 273] on span "Increase Value" at bounding box center [165, 277] width 16 height 13
click at [381, 277] on input "text" at bounding box center [433, 281] width 157 height 23
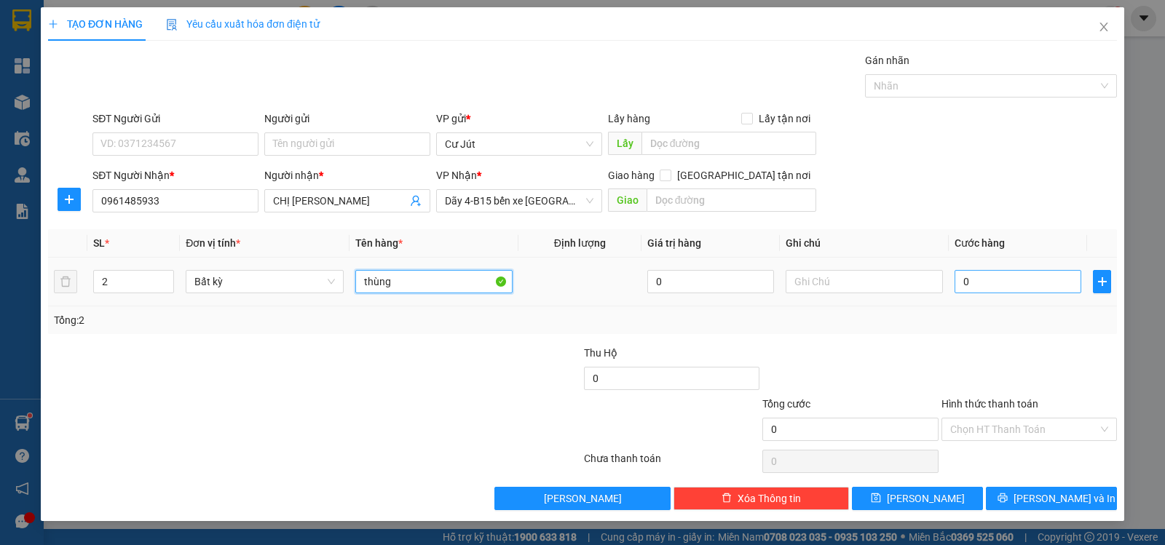
type input "thùng"
click at [1019, 276] on input "0" at bounding box center [1017, 281] width 127 height 23
type input "1"
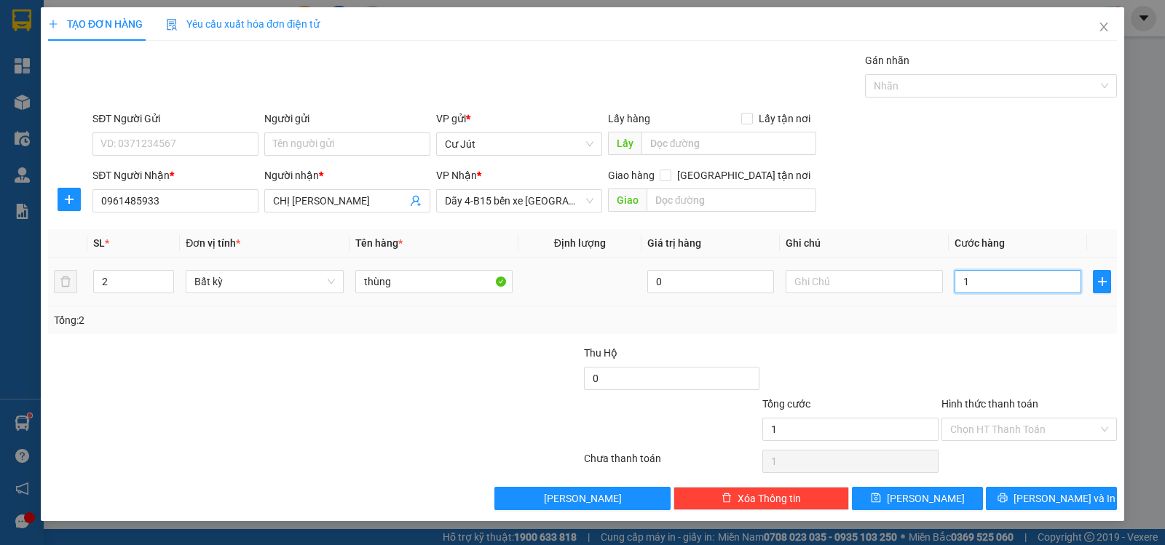
type input "10"
type input "100"
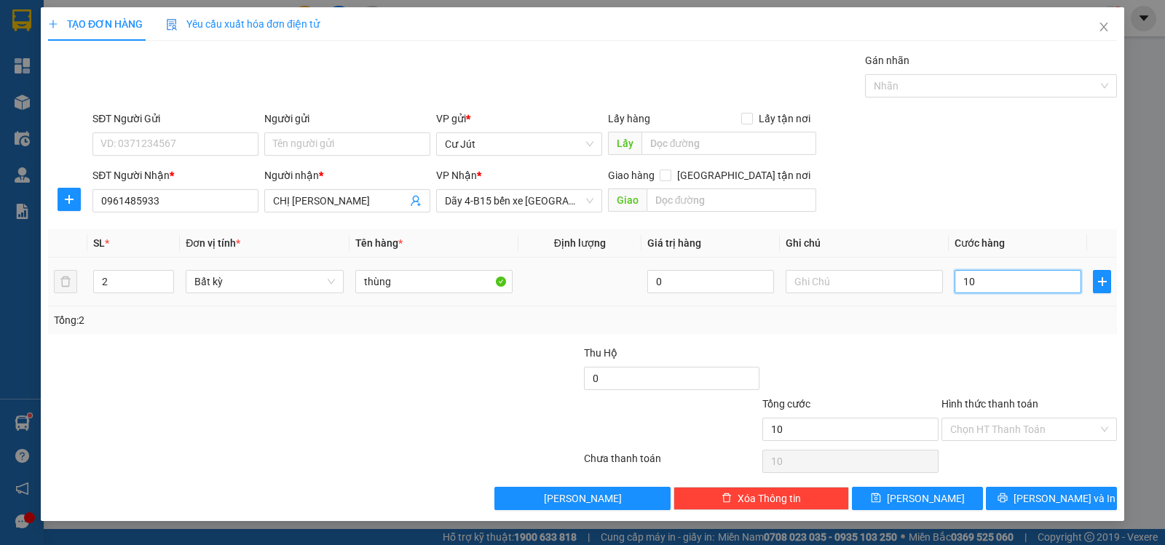
type input "100"
type input "100.000"
drag, startPoint x: 1034, startPoint y: 494, endPoint x: 1058, endPoint y: 484, distance: 26.1
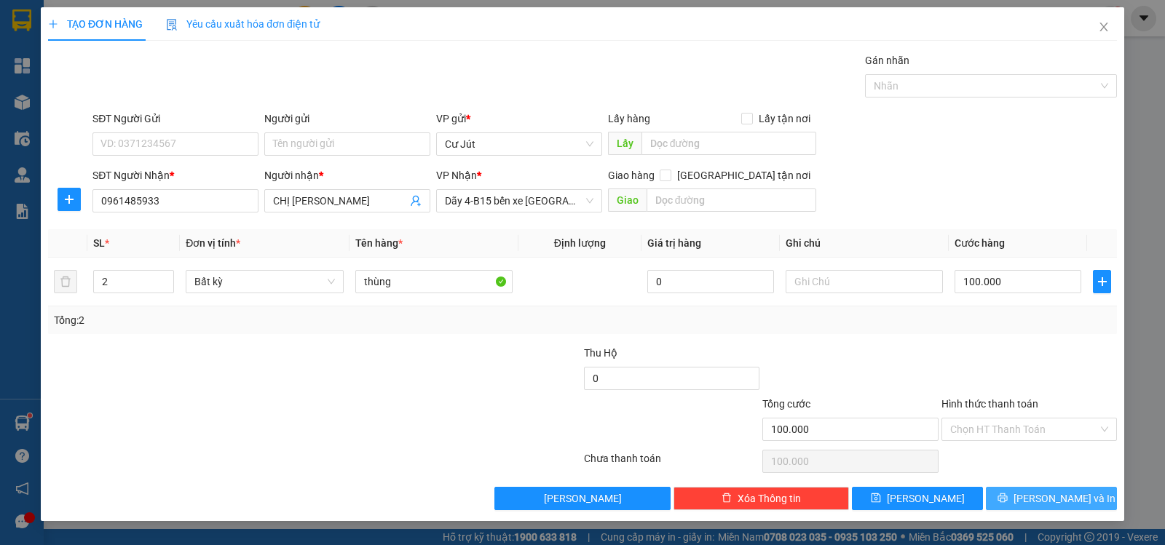
click at [1058, 484] on div "Transit Pickup Surcharge Ids Transit Deliver Surcharge Ids Transit Deliver Surc…" at bounding box center [582, 281] width 1069 height 458
click at [1057, 499] on span "[PERSON_NAME] và In" at bounding box center [1064, 499] width 102 height 16
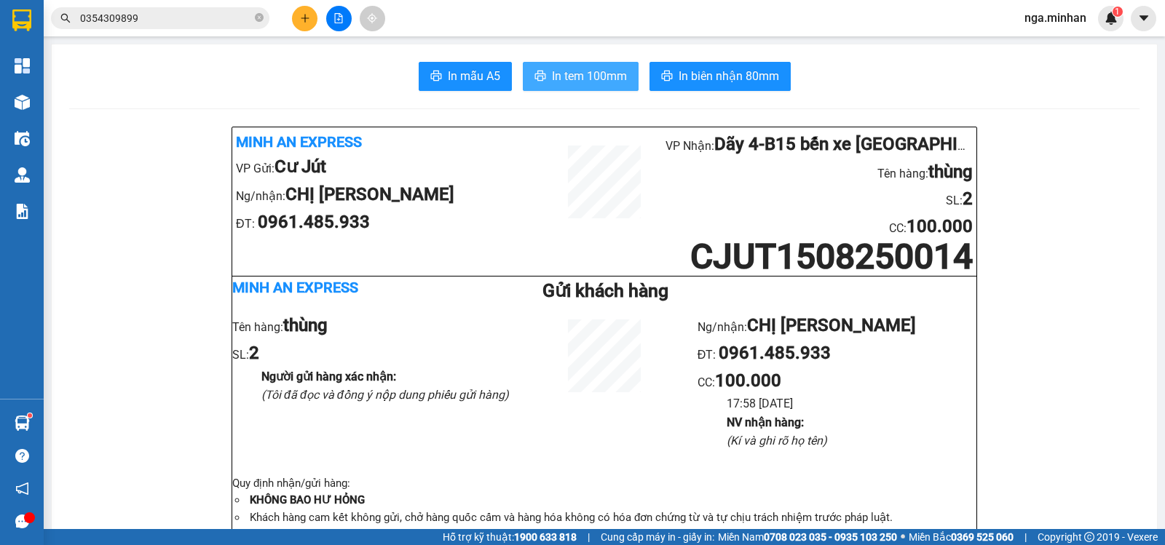
click at [560, 76] on span "In tem 100mm" at bounding box center [589, 76] width 75 height 18
click at [303, 13] on icon "plus" at bounding box center [305, 18] width 10 height 10
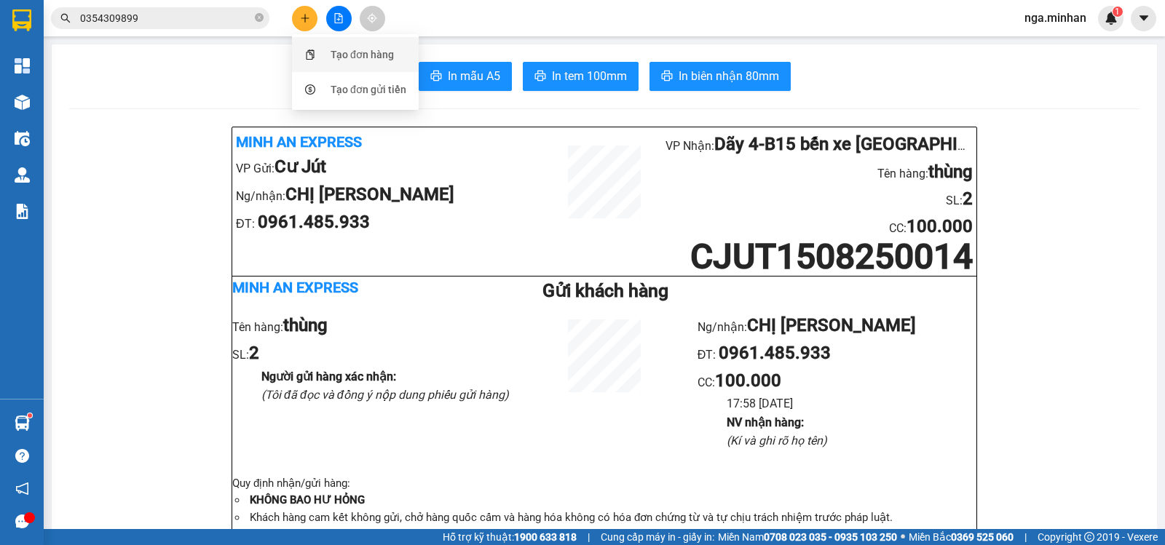
click at [341, 58] on div "Tạo đơn hàng" at bounding box center [362, 55] width 63 height 16
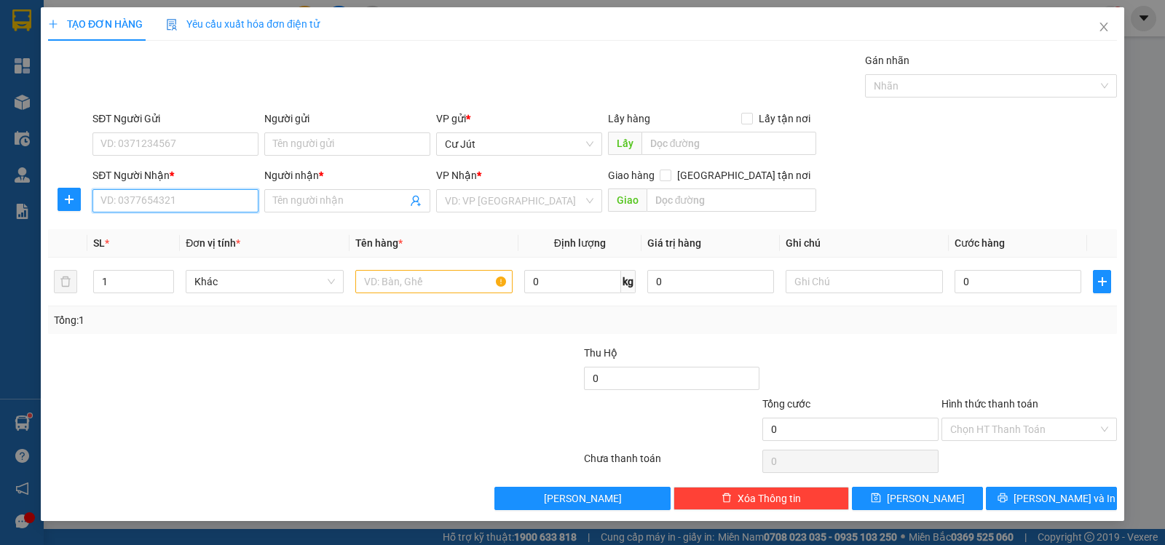
click at [210, 203] on input "SĐT Người Nhận *" at bounding box center [175, 200] width 166 height 23
type input "0974882775"
click at [189, 230] on div "0974882775 - C HIỀN" at bounding box center [175, 230] width 149 height 16
type input "C HIỀN"
type input "0974882775"
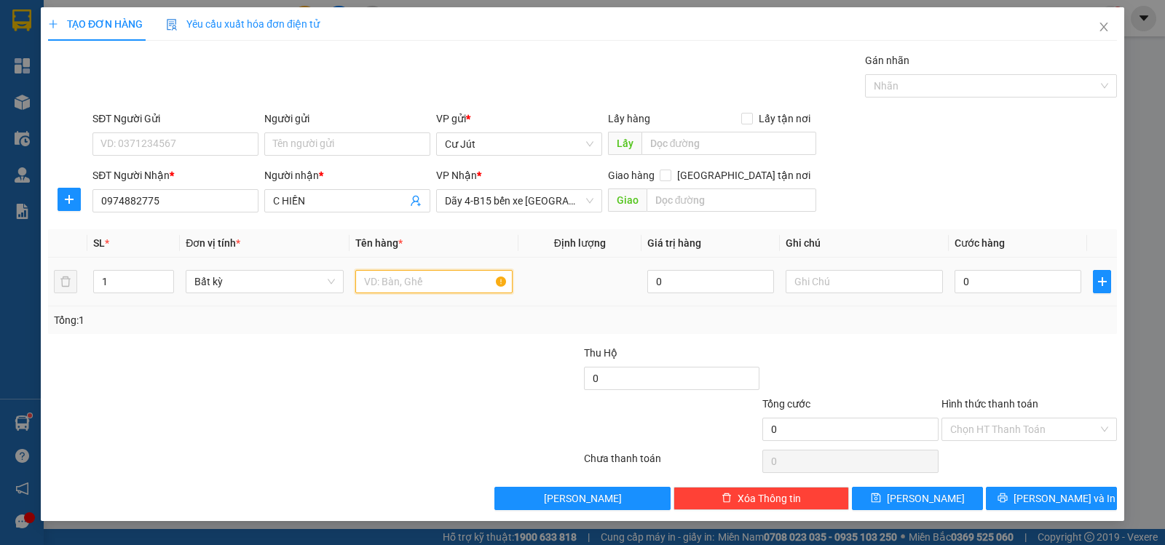
click at [392, 289] on input "text" at bounding box center [433, 281] width 157 height 23
type input "THÙNG"
click at [1005, 284] on input "0" at bounding box center [1017, 281] width 127 height 23
type input "5"
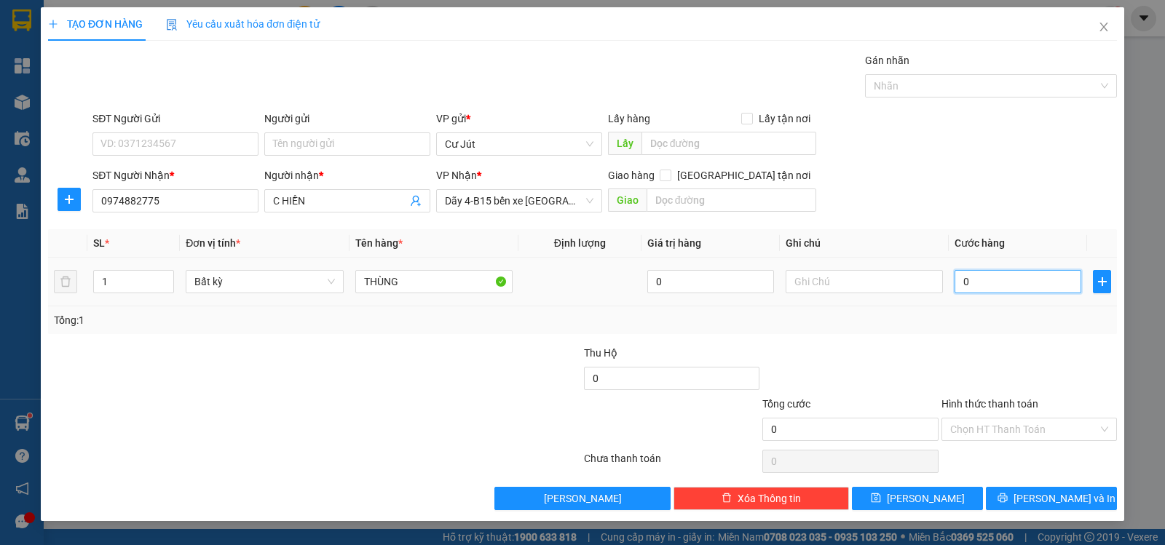
type input "5"
type input "50"
type input "50.000"
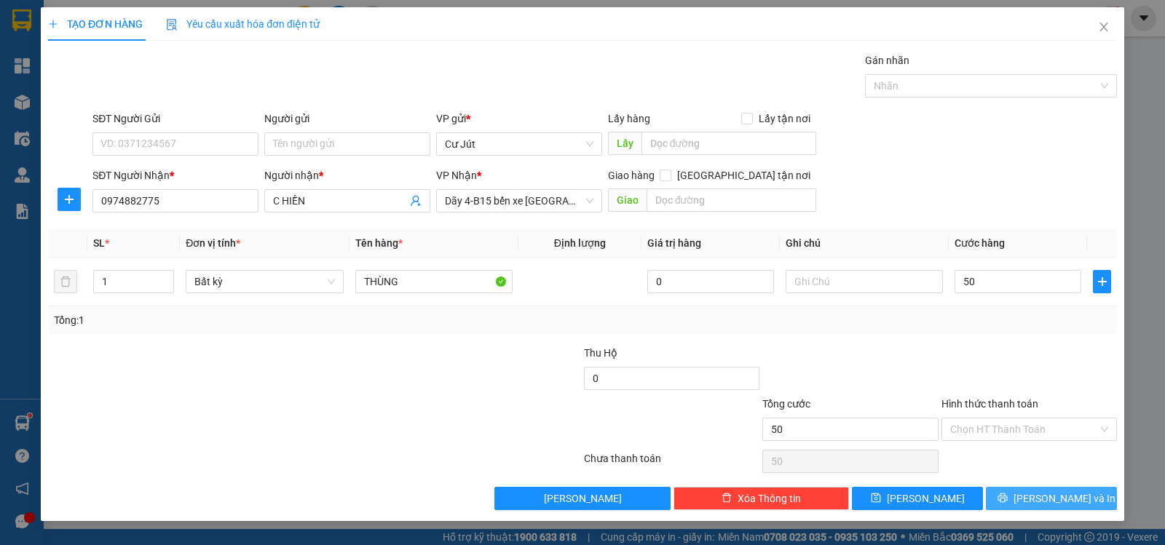
type input "50.000"
click at [1056, 499] on span "[PERSON_NAME] và In" at bounding box center [1064, 499] width 102 height 16
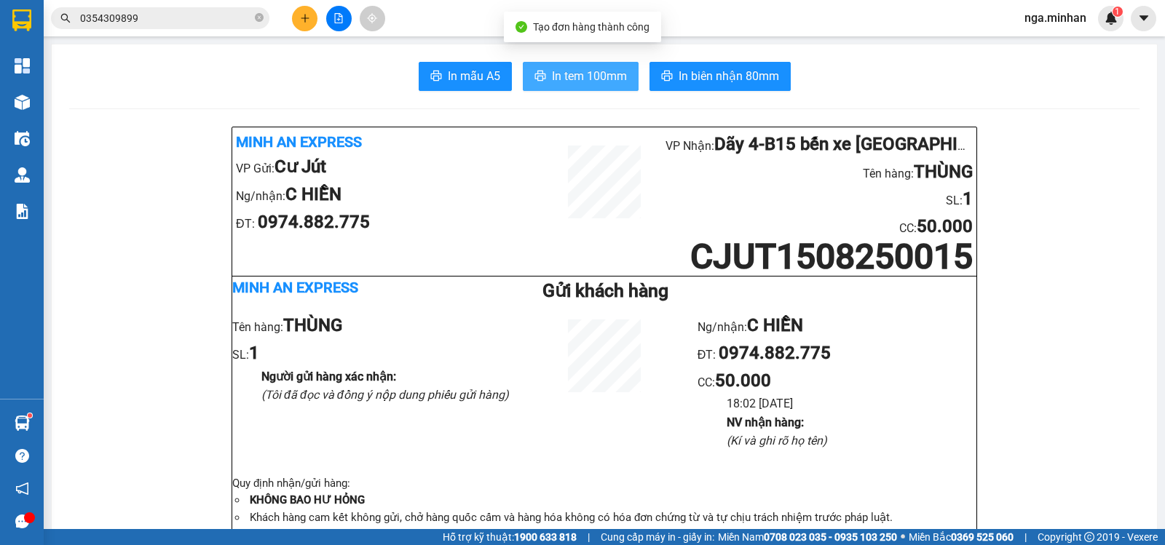
click at [612, 64] on button "In tem 100mm" at bounding box center [581, 76] width 116 height 29
click at [302, 12] on button at bounding box center [304, 18] width 25 height 25
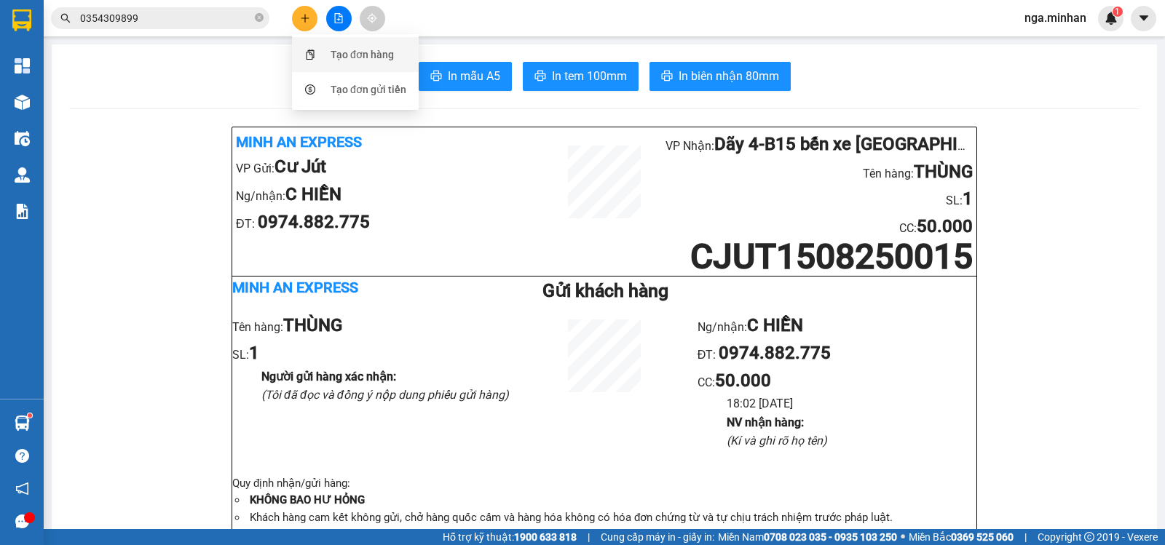
click at [350, 52] on div "Tạo đơn hàng" at bounding box center [362, 55] width 63 height 16
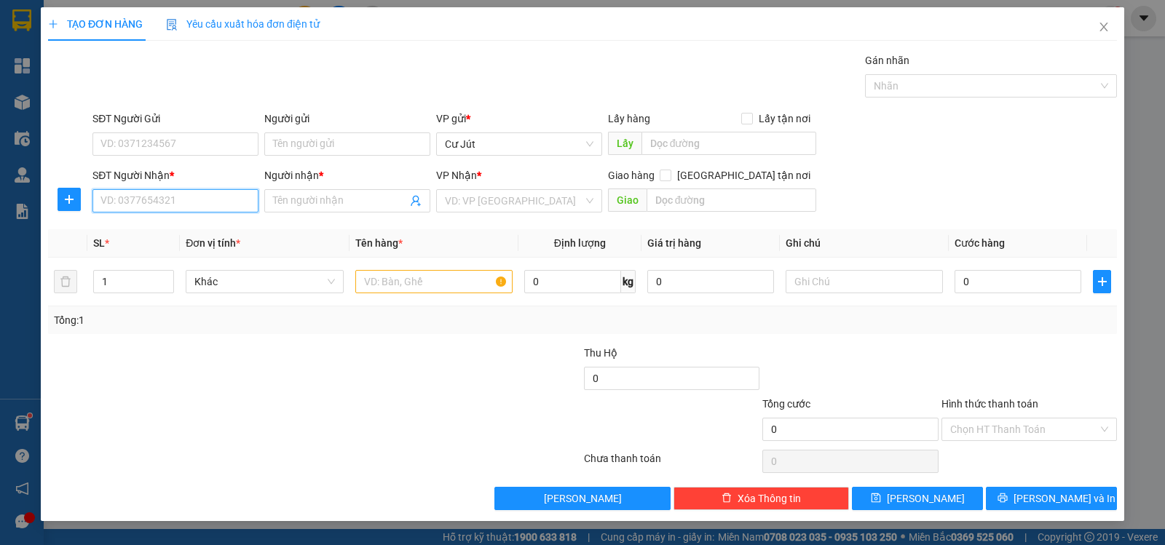
click at [224, 203] on input "SĐT Người Nhận *" at bounding box center [175, 200] width 166 height 23
click at [187, 204] on input "0903611799" at bounding box center [175, 200] width 166 height 23
type input "0903611799"
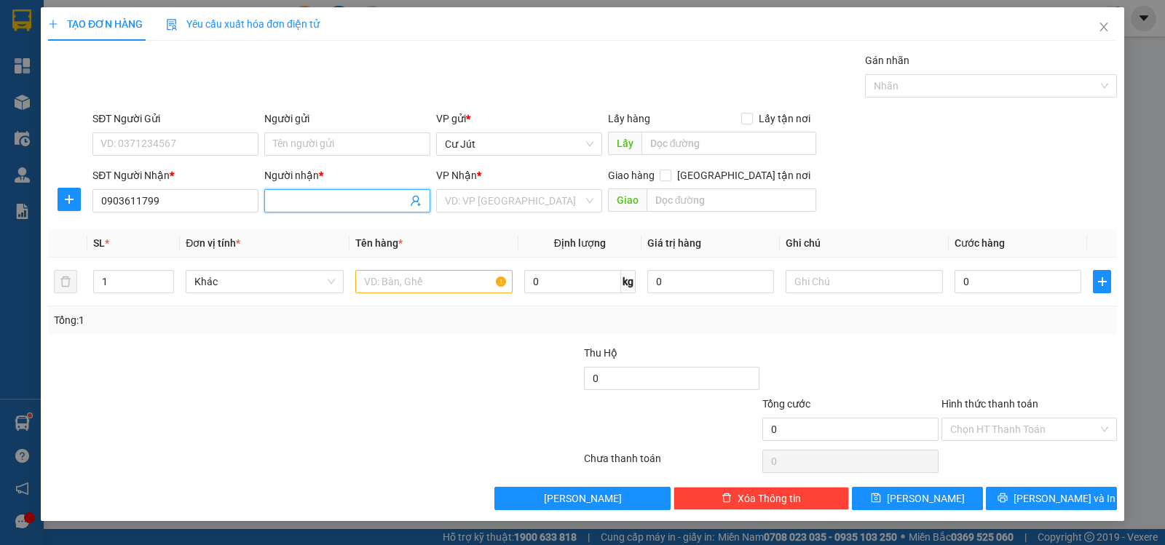
click at [341, 195] on input "Người nhận *" at bounding box center [340, 201] width 134 height 16
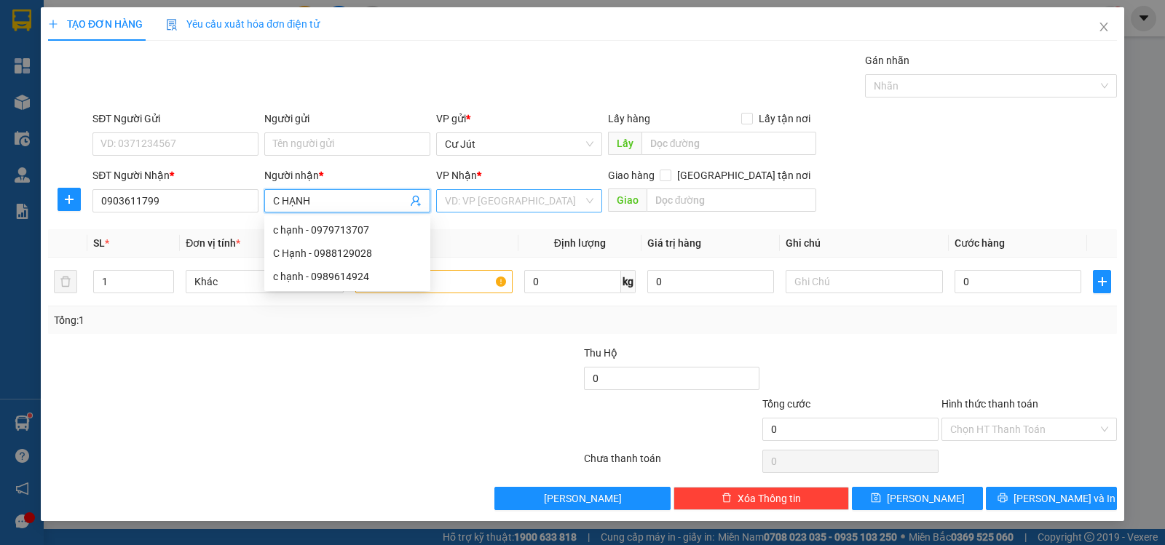
type input "C HẠNH"
click at [473, 201] on input "search" at bounding box center [514, 201] width 138 height 22
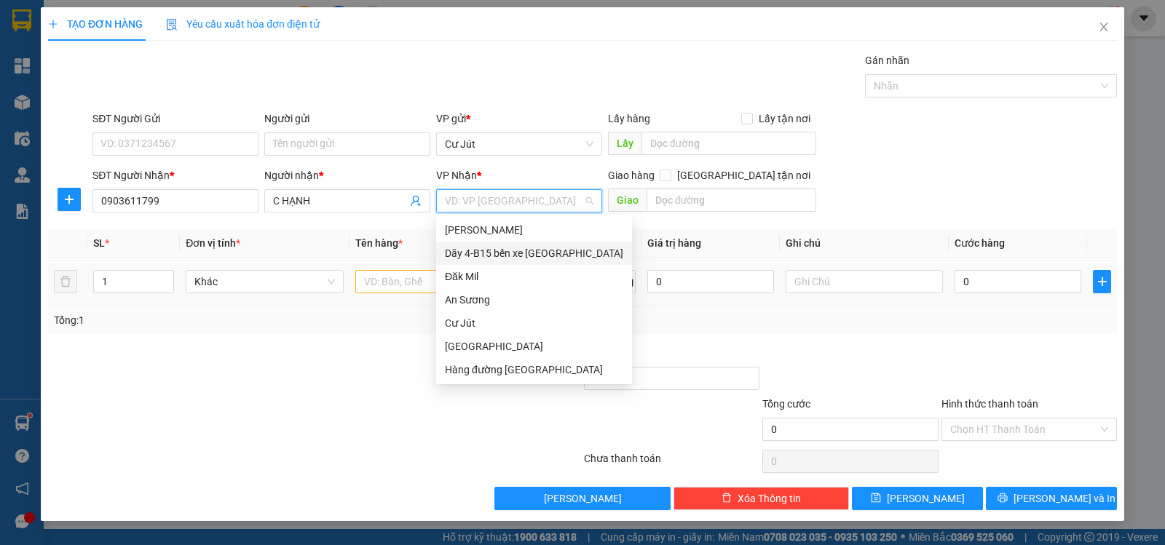
click at [547, 264] on div "Dãy 4-B15 bến xe [GEOGRAPHIC_DATA]" at bounding box center [534, 253] width 196 height 23
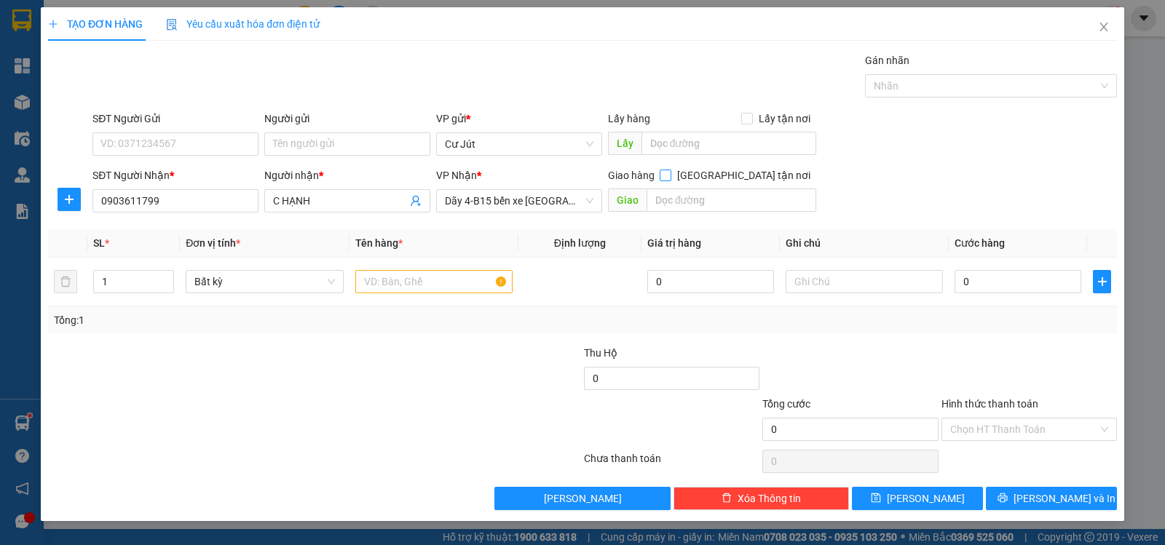
click at [670, 173] on input "[GEOGRAPHIC_DATA] tận nơi" at bounding box center [665, 175] width 10 height 10
checkbox input "true"
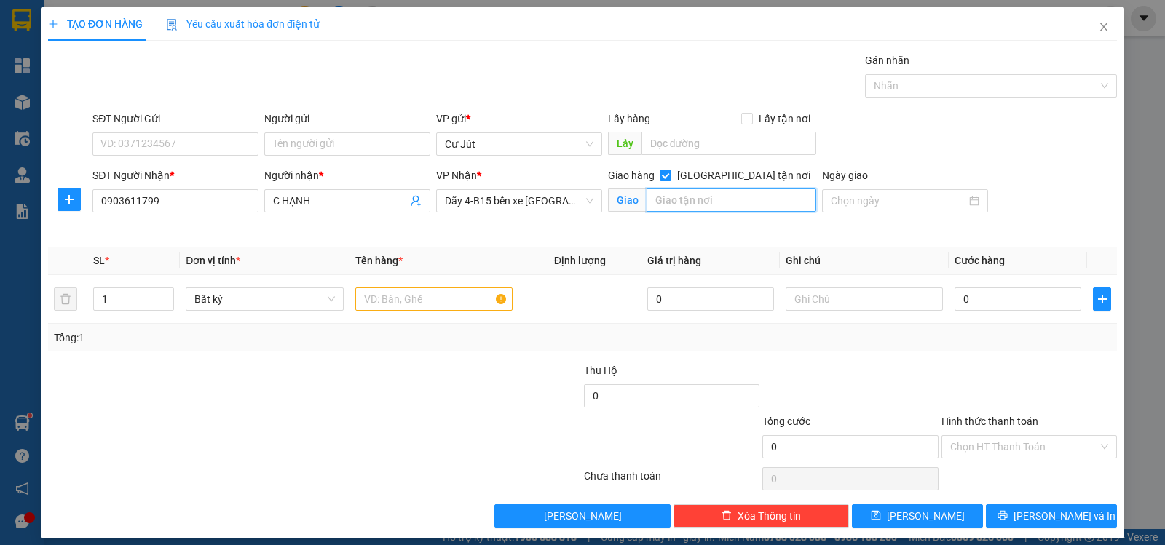
click at [730, 205] on input "text" at bounding box center [732, 200] width 170 height 23
type input "504 NG TẤT THÀNH - P8 - Q4"
click at [452, 299] on input "text" at bounding box center [433, 299] width 157 height 23
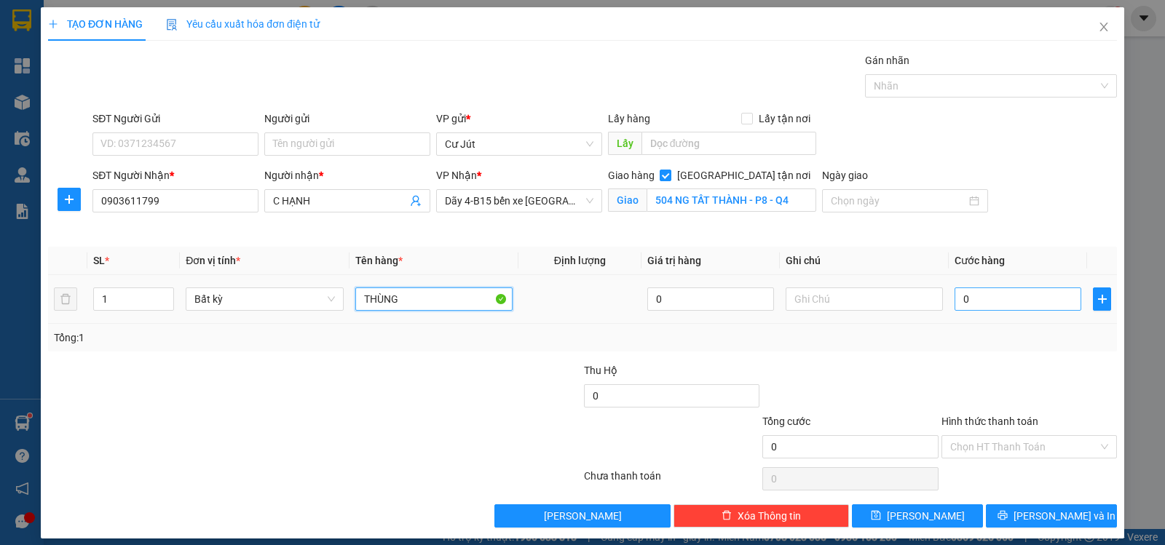
type input "THÙNG"
click at [1048, 299] on input "0" at bounding box center [1017, 299] width 127 height 23
type input "4"
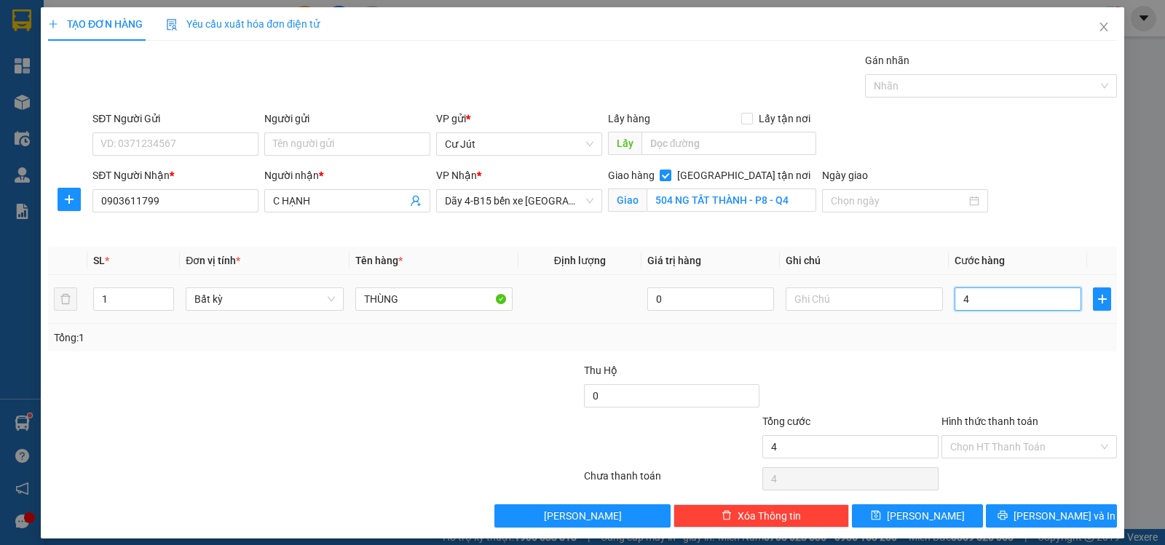
type input "40"
type input "40.000"
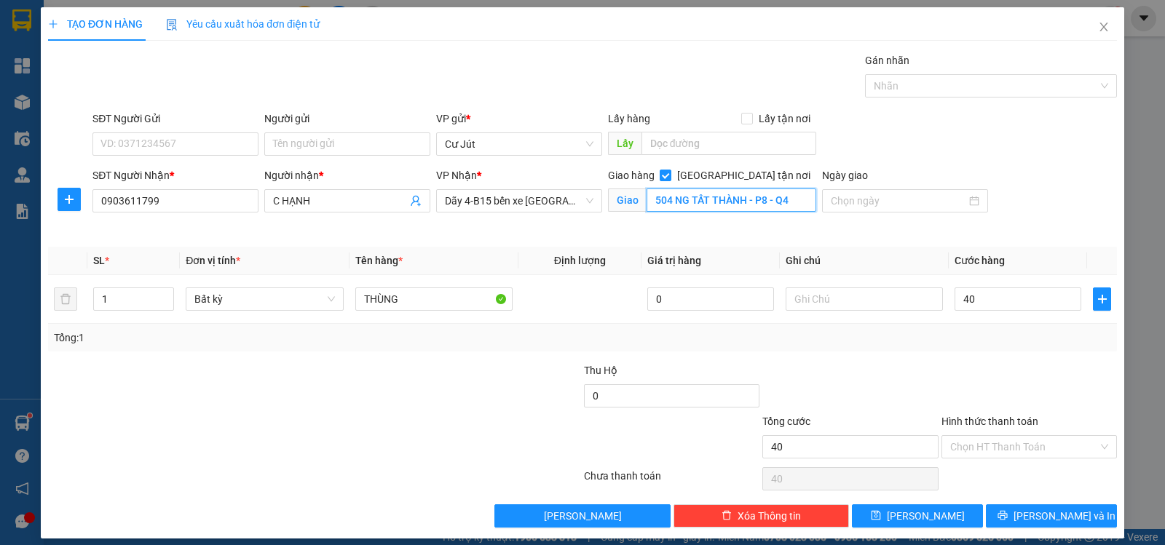
type input "40.000"
click at [647, 200] on input "504 NG TẤT THÀNH - P8 - Q4" at bounding box center [732, 200] width 170 height 23
type input "CC RIVA PARK - 504 NG TẤT THÀNH - P8 - Q4"
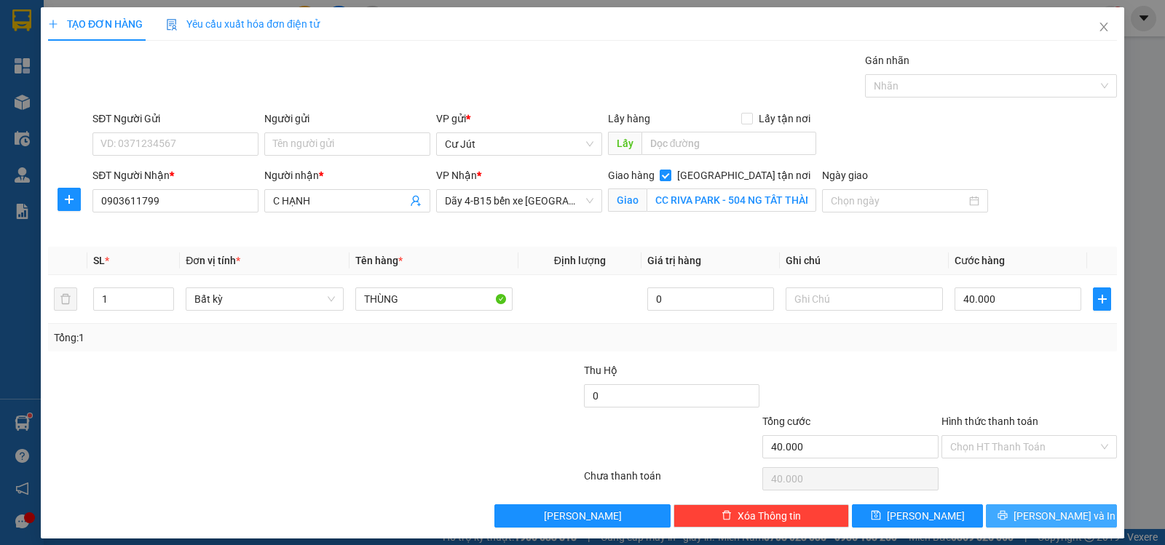
drag, startPoint x: 1017, startPoint y: 520, endPoint x: 1025, endPoint y: 518, distance: 8.1
click at [1025, 518] on button "[PERSON_NAME] và In" at bounding box center [1051, 516] width 131 height 23
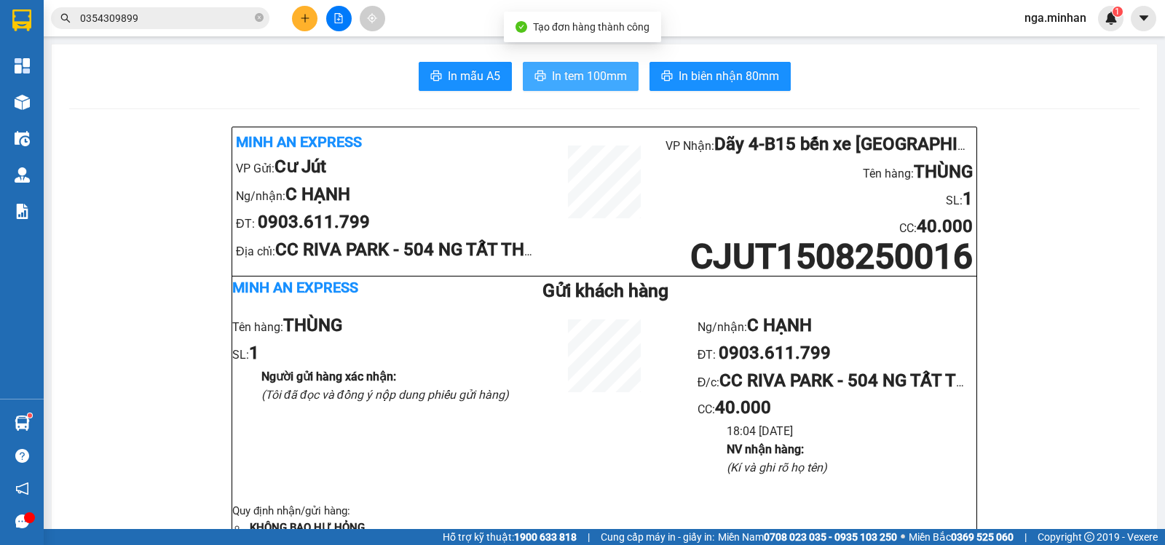
click at [585, 74] on span "In tem 100mm" at bounding box center [589, 76] width 75 height 18
